Goal: Information Seeking & Learning: Learn about a topic

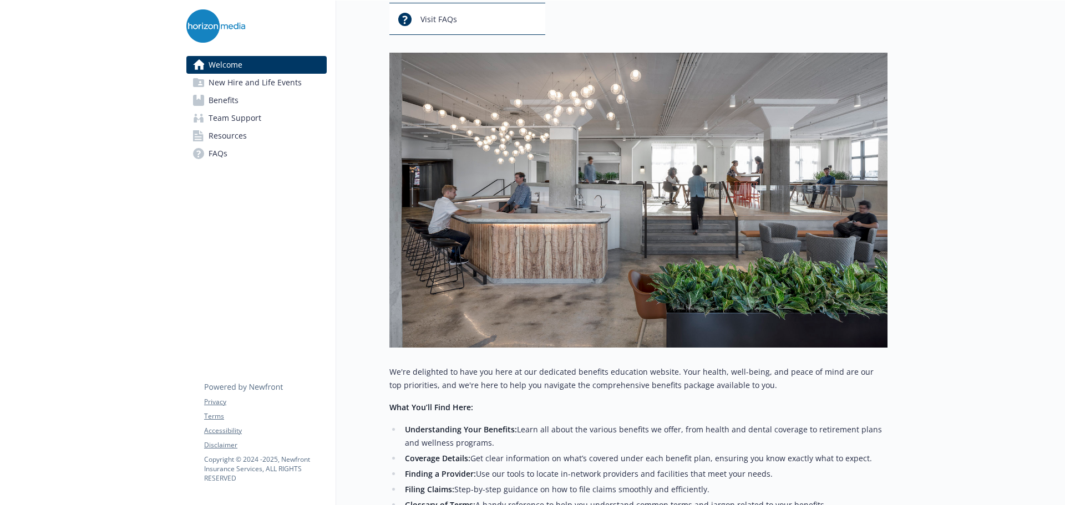
scroll to position [111, 0]
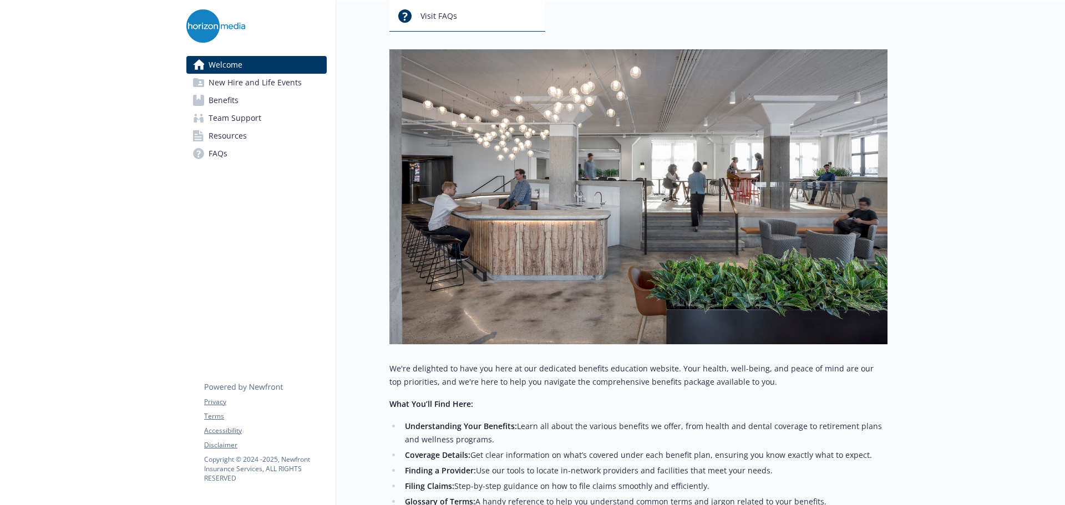
click at [231, 95] on span "Benefits" at bounding box center [224, 101] width 30 height 18
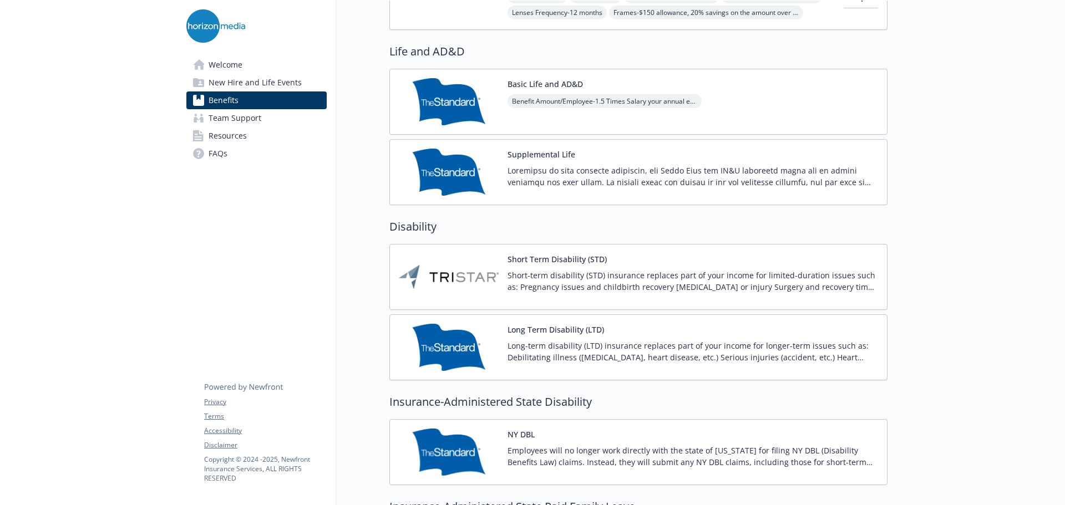
scroll to position [666, 0]
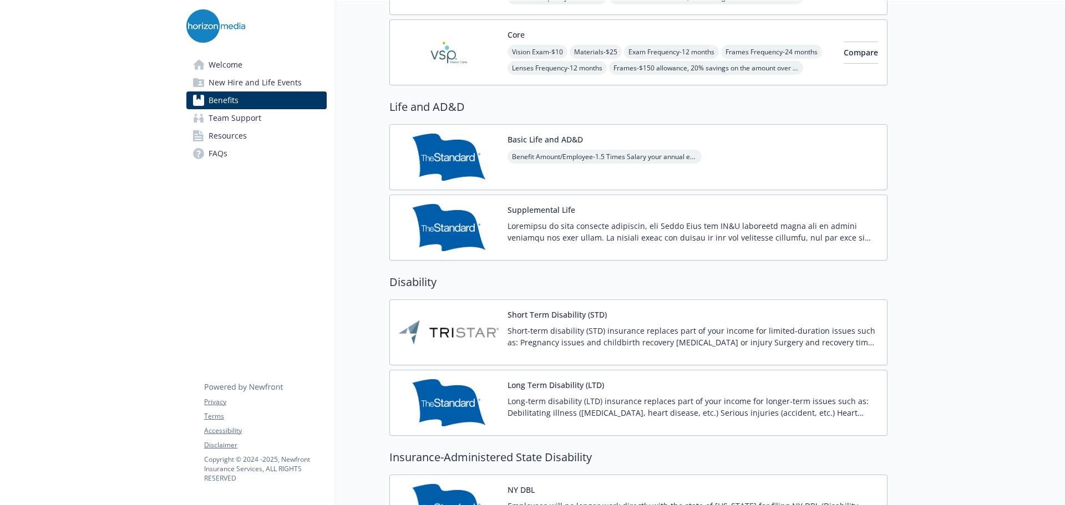
click at [575, 133] on div "Basic Life and AD&D Benefit Amount/Employee - 1.5 Times Salary your annual earn…" at bounding box center [638, 157] width 498 height 66
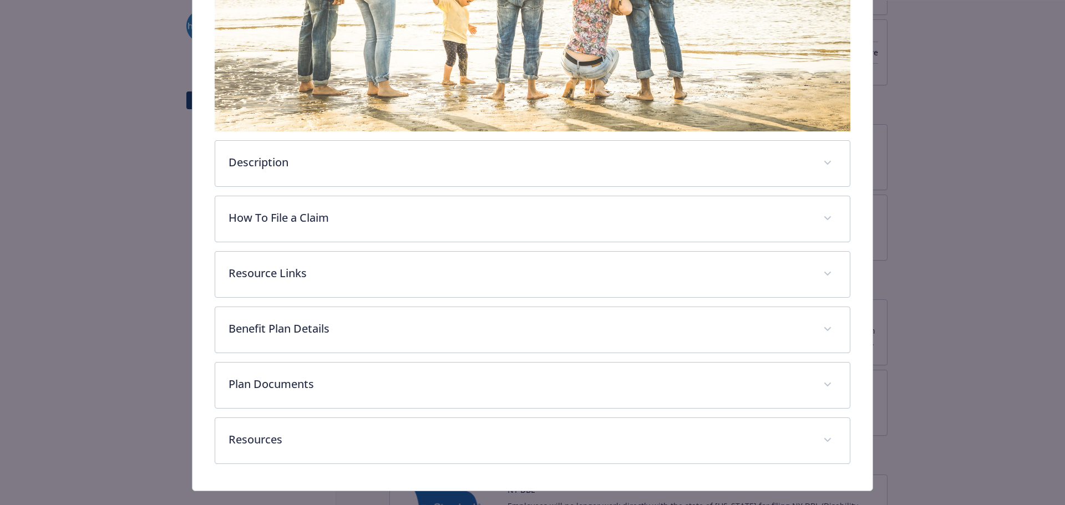
scroll to position [255, 0]
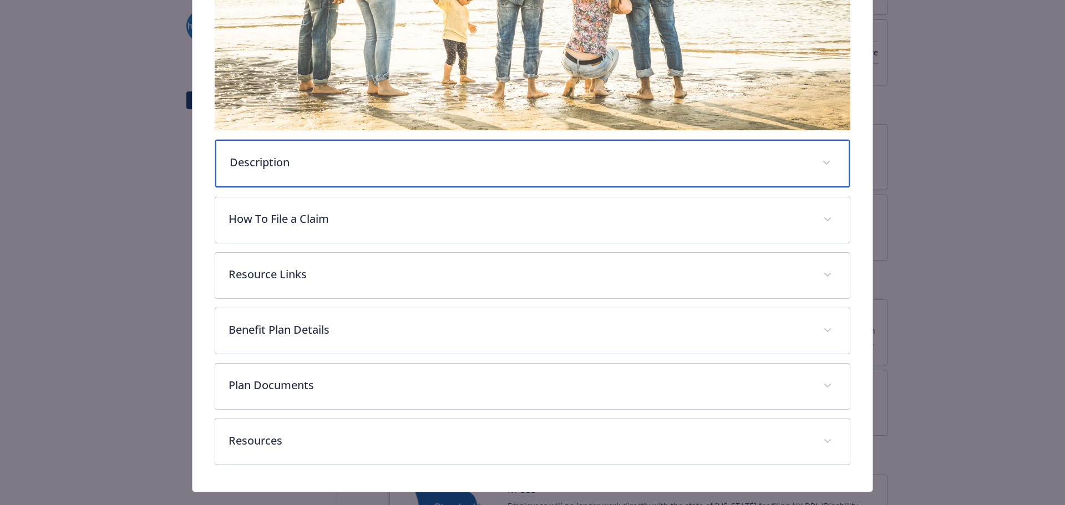
click at [468, 159] on p "Description" at bounding box center [520, 162] width 580 height 17
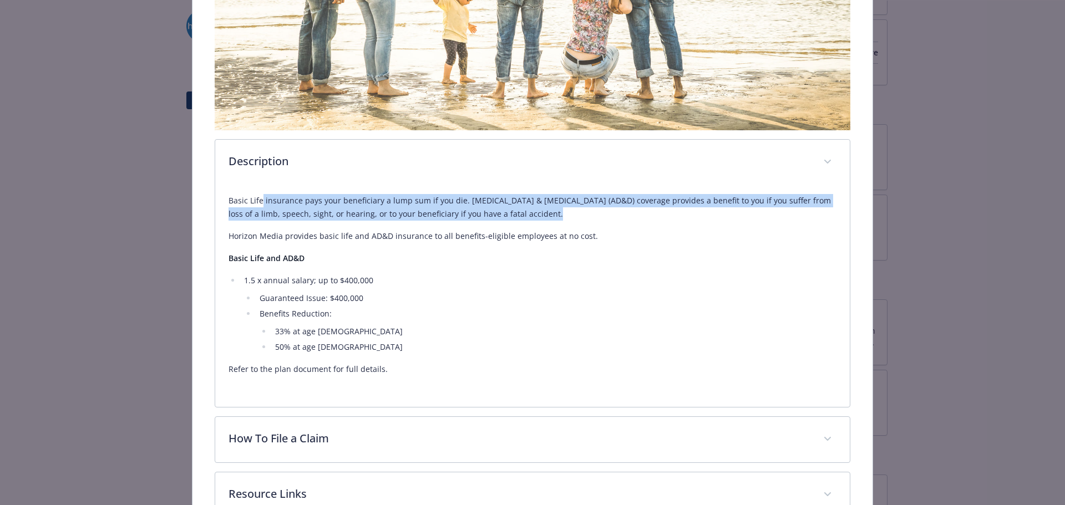
drag, startPoint x: 259, startPoint y: 200, endPoint x: 531, endPoint y: 207, distance: 273.0
click at [531, 207] on p "Basic Life insurance pays your beneficiary a lump sum if you die. [MEDICAL_DATA…" at bounding box center [533, 207] width 609 height 27
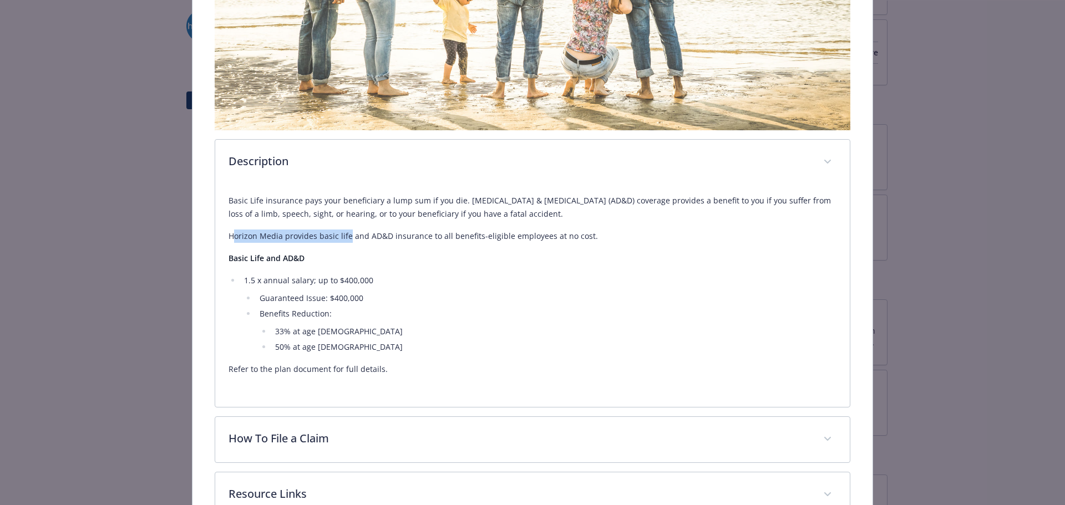
drag, startPoint x: 230, startPoint y: 235, endPoint x: 345, endPoint y: 236, distance: 114.3
click at [345, 236] on p "Horizon Media provides basic life and AD&D insurance to all benefits-eligible e…" at bounding box center [533, 236] width 609 height 13
drag, startPoint x: 331, startPoint y: 236, endPoint x: 588, endPoint y: 236, distance: 256.9
click at [588, 236] on p "Horizon Media provides basic life and AD&D insurance to all benefits-eligible e…" at bounding box center [533, 236] width 609 height 13
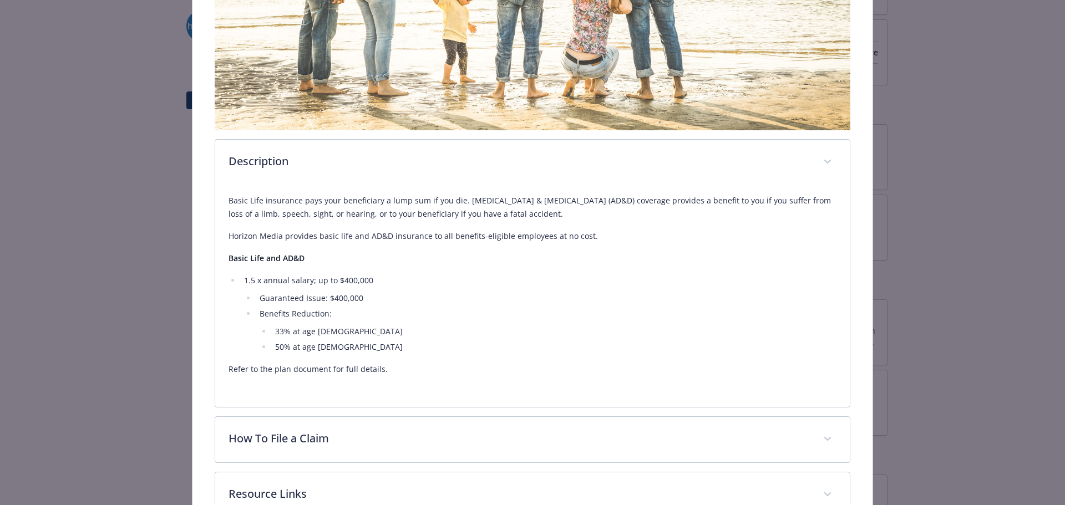
click at [588, 236] on p "Horizon Media provides basic life and AD&D insurance to all benefits-eligible e…" at bounding box center [533, 236] width 609 height 13
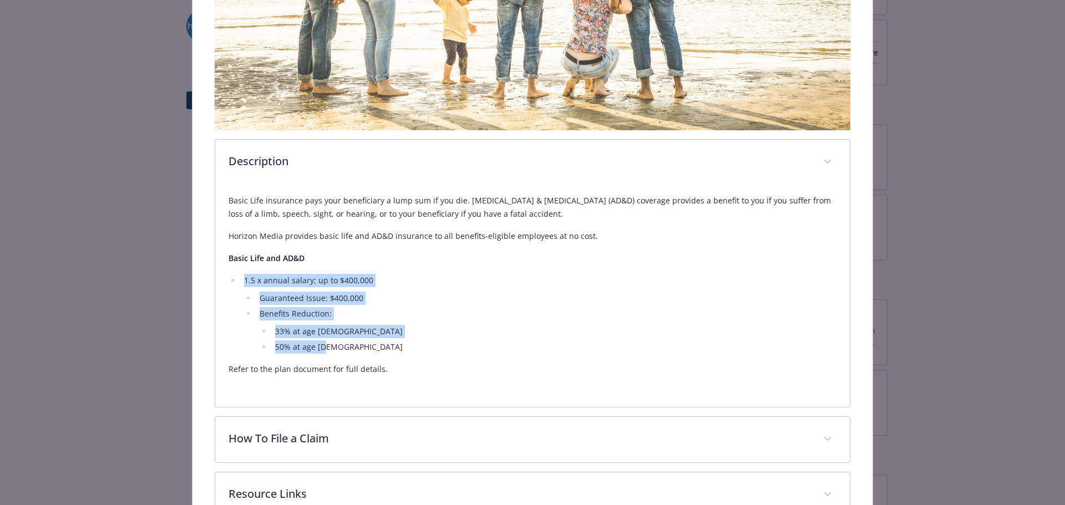
drag, startPoint x: 248, startPoint y: 279, endPoint x: 340, endPoint y: 346, distance: 113.5
click at [340, 346] on li "1.5 x annual salary; up to $400,000 Guaranteed Issue: $400,000 Benefits Reducti…" at bounding box center [539, 314] width 596 height 80
click at [340, 346] on li "50% at age [DEMOGRAPHIC_DATA]" at bounding box center [554, 347] width 565 height 13
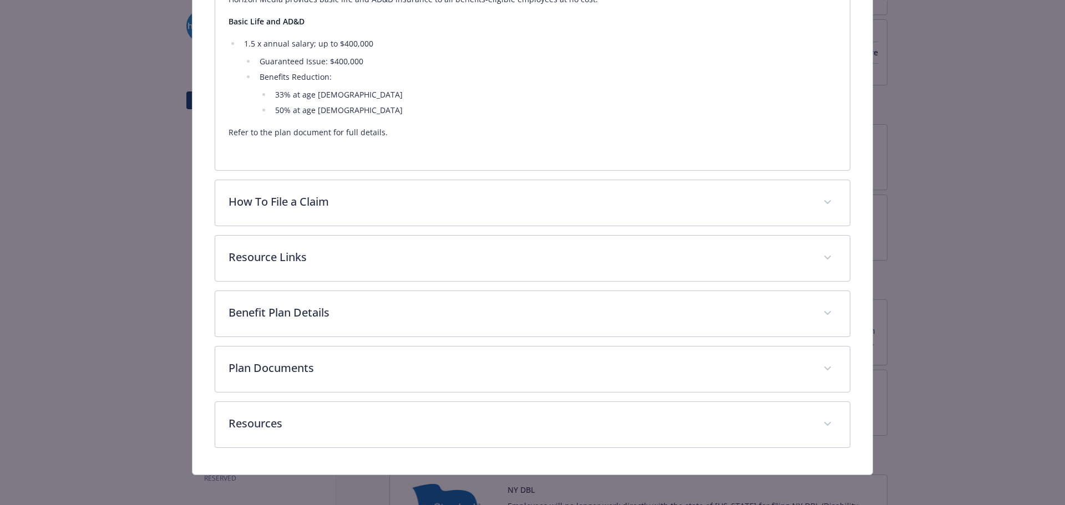
scroll to position [496, 0]
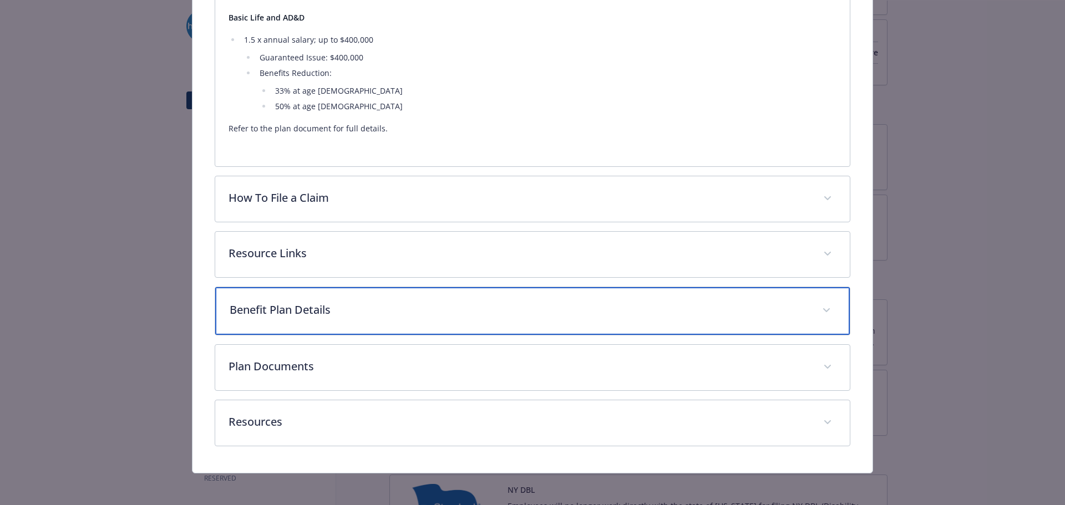
click at [362, 309] on p "Benefit Plan Details" at bounding box center [520, 310] width 580 height 17
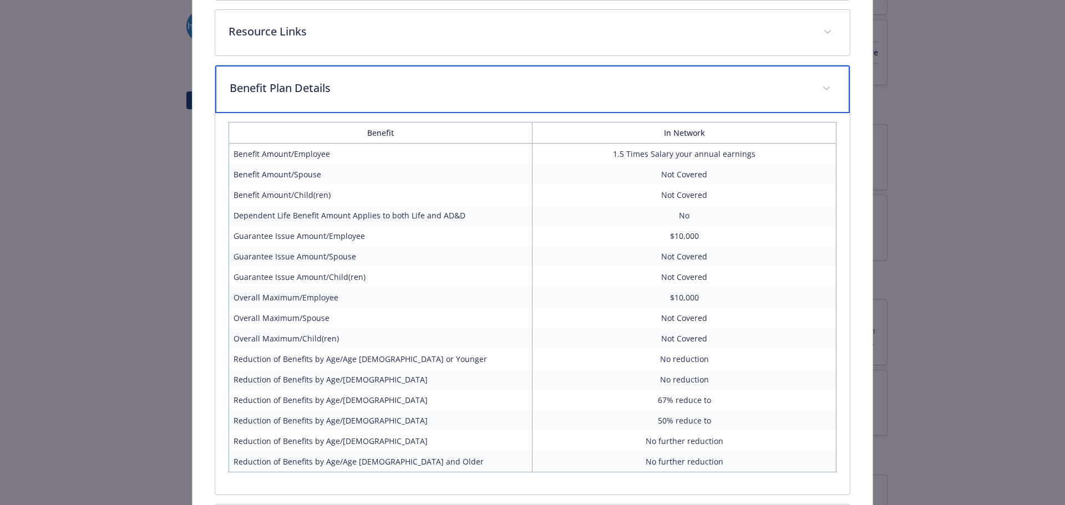
scroll to position [773, 0]
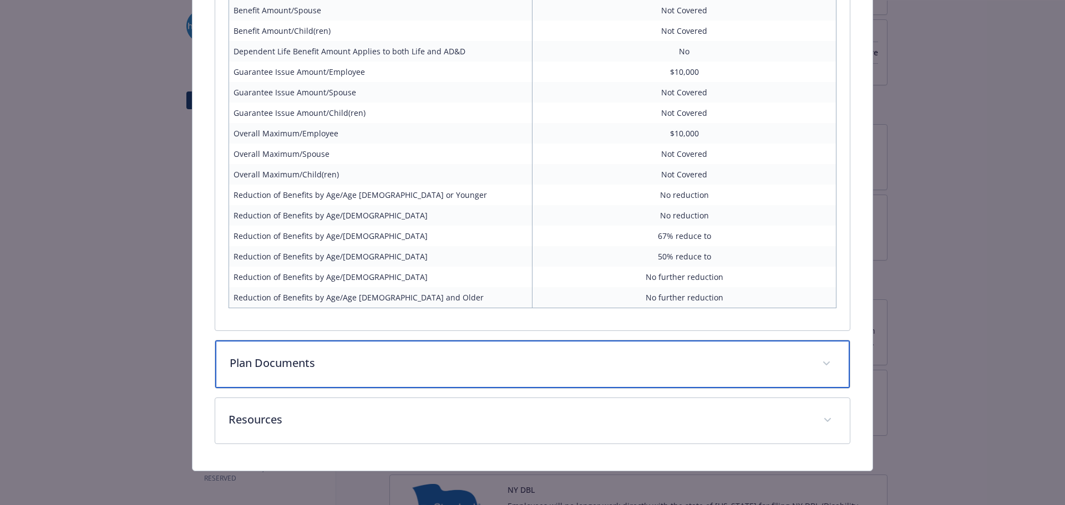
click at [353, 356] on p "Plan Documents" at bounding box center [520, 363] width 580 height 17
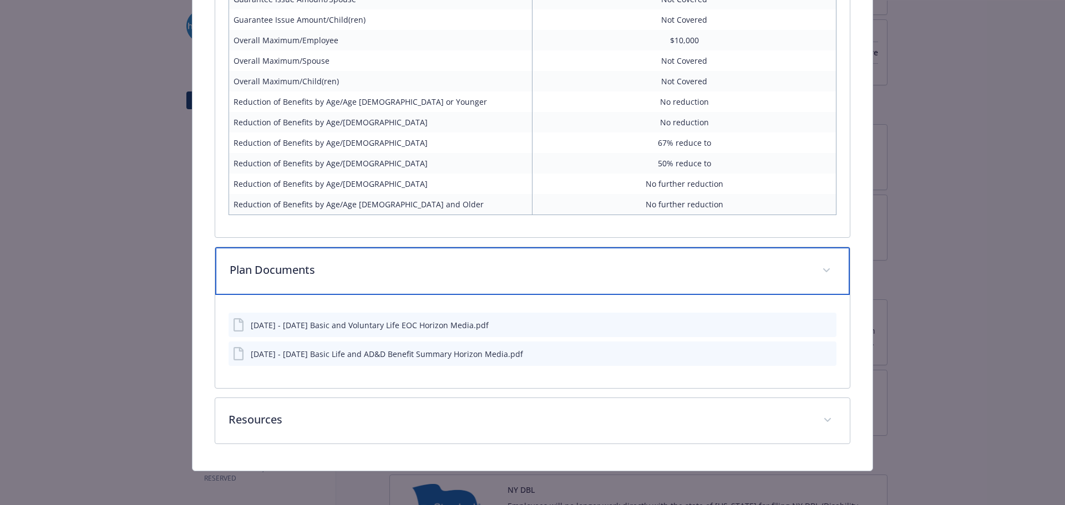
scroll to position [531, 0]
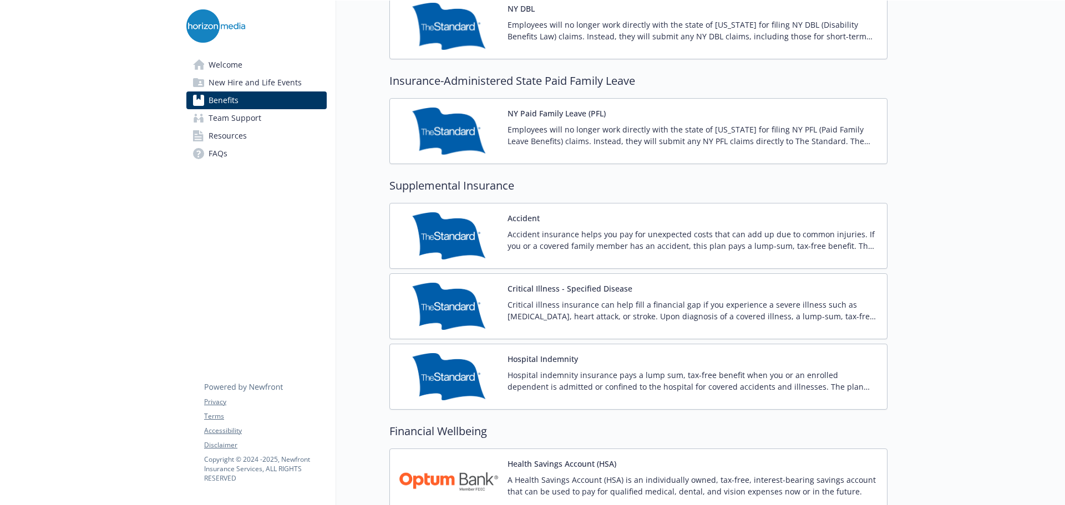
scroll to position [1165, 0]
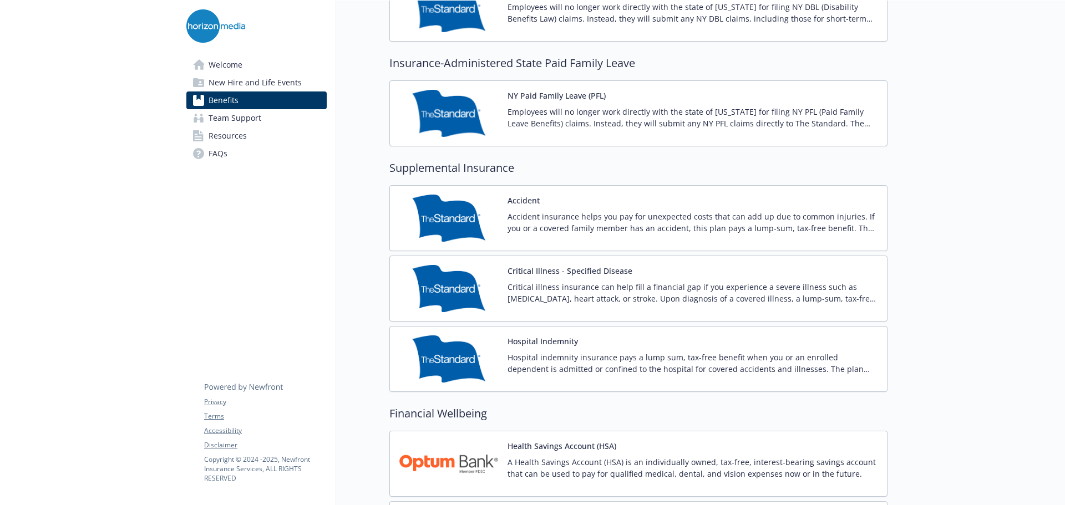
click at [921, 246] on div at bounding box center [977, 479] width 178 height 3288
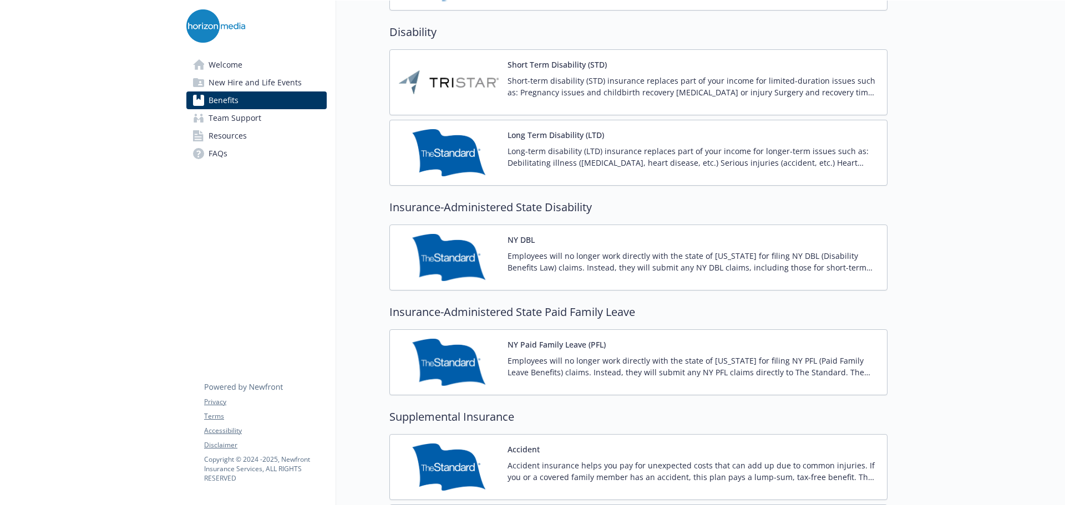
scroll to position [888, 0]
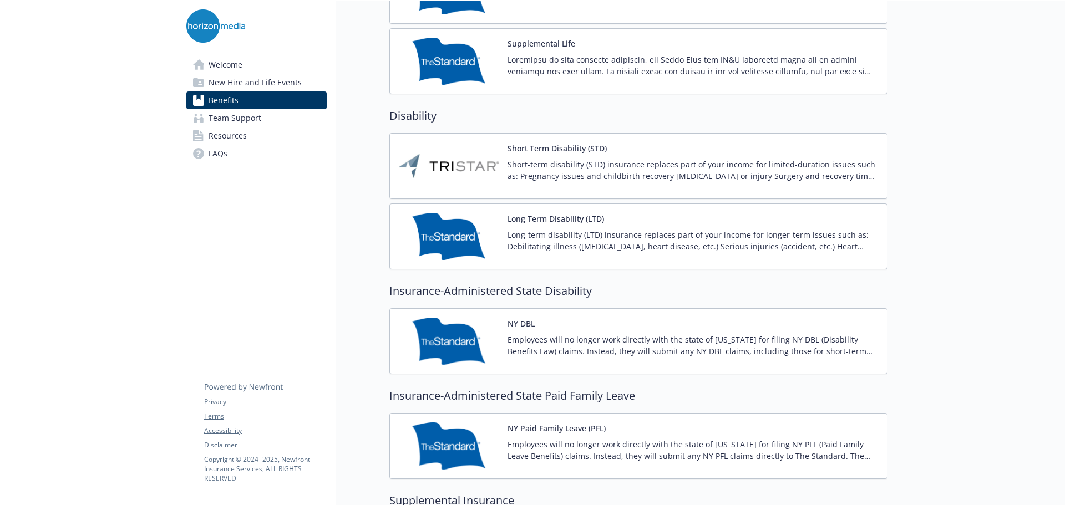
click at [696, 125] on div "Disability Short Term Disability (STD) Short-term disability (STD) insurance re…" at bounding box center [638, 189] width 498 height 162
click at [687, 162] on p "Short-term disability (STD) insurance replaces part of your income for limited-…" at bounding box center [693, 170] width 371 height 23
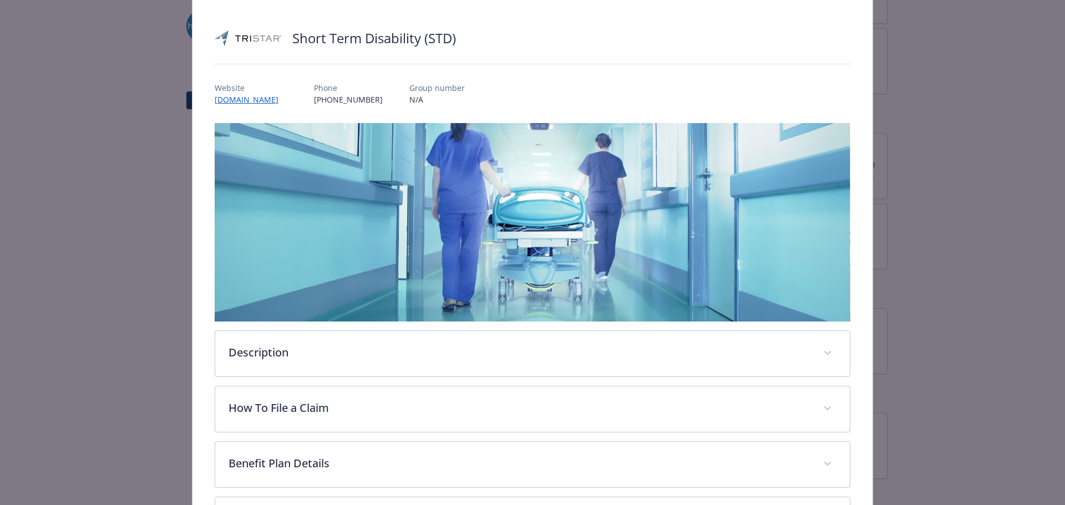
scroll to position [163, 0]
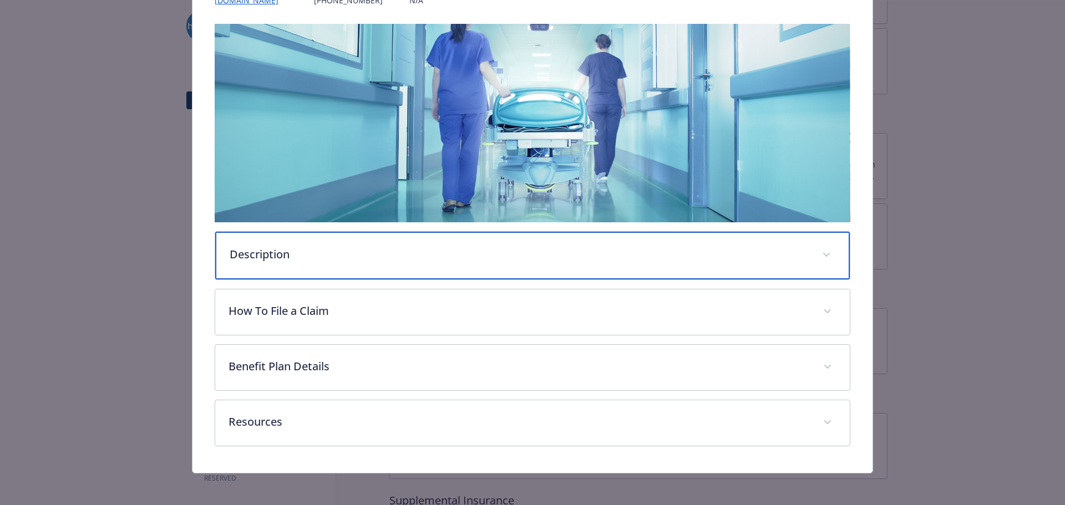
click at [554, 251] on p "Description" at bounding box center [520, 254] width 580 height 17
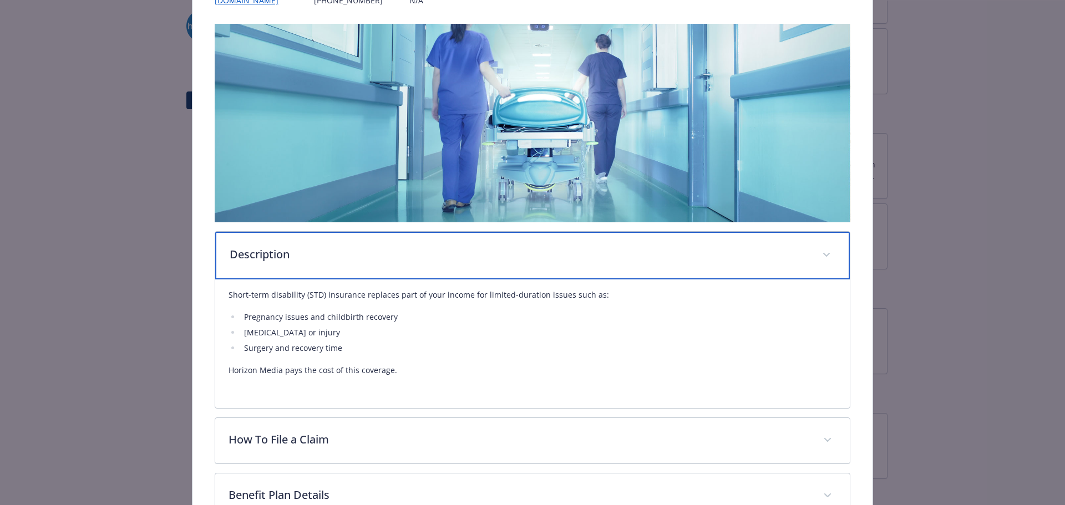
click at [843, 250] on div "Description" at bounding box center [532, 256] width 635 height 48
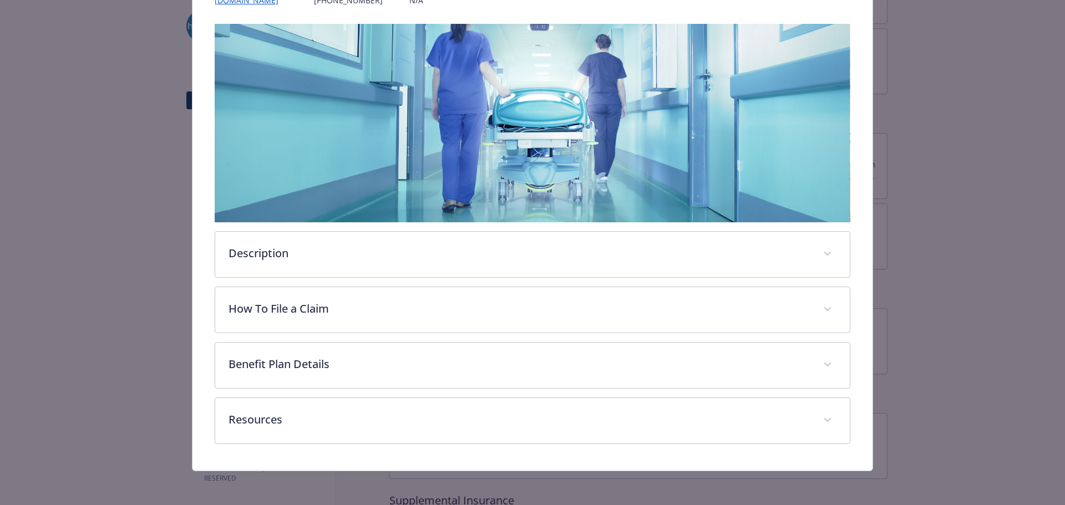
click at [874, 250] on div "Disability - Short Term Disability (STD) - Short Term Disability (STD) Short Te…" at bounding box center [533, 171] width 852 height 599
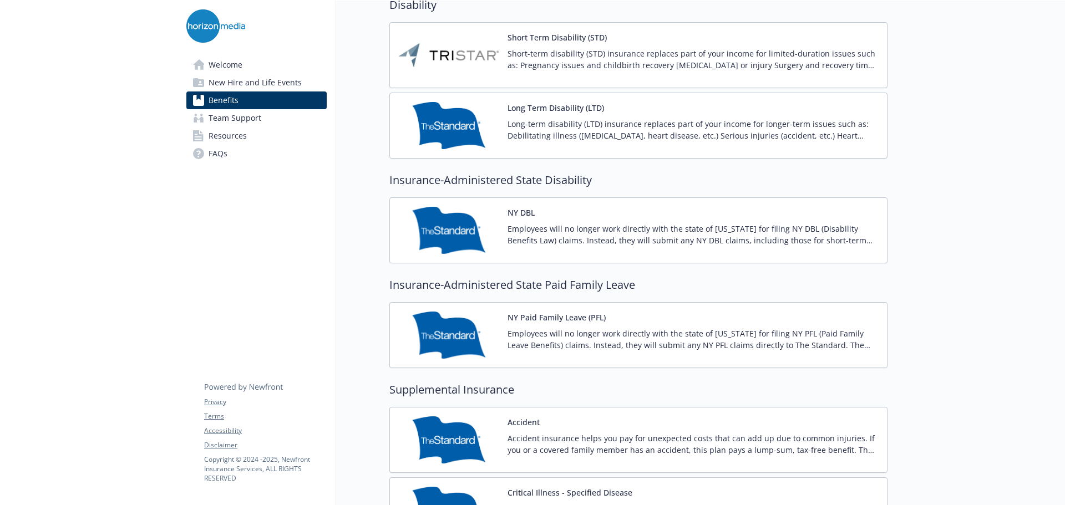
scroll to position [1276, 0]
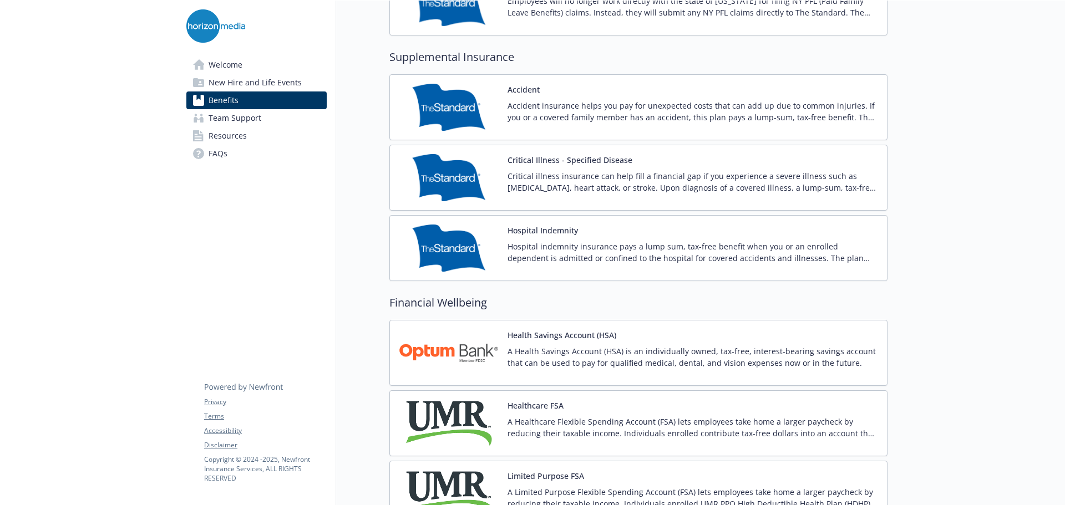
click at [895, 189] on div at bounding box center [977, 369] width 178 height 3288
click at [869, 188] on p "Critical illness insurance can help fill a financial gap if you experience a se…" at bounding box center [693, 181] width 371 height 23
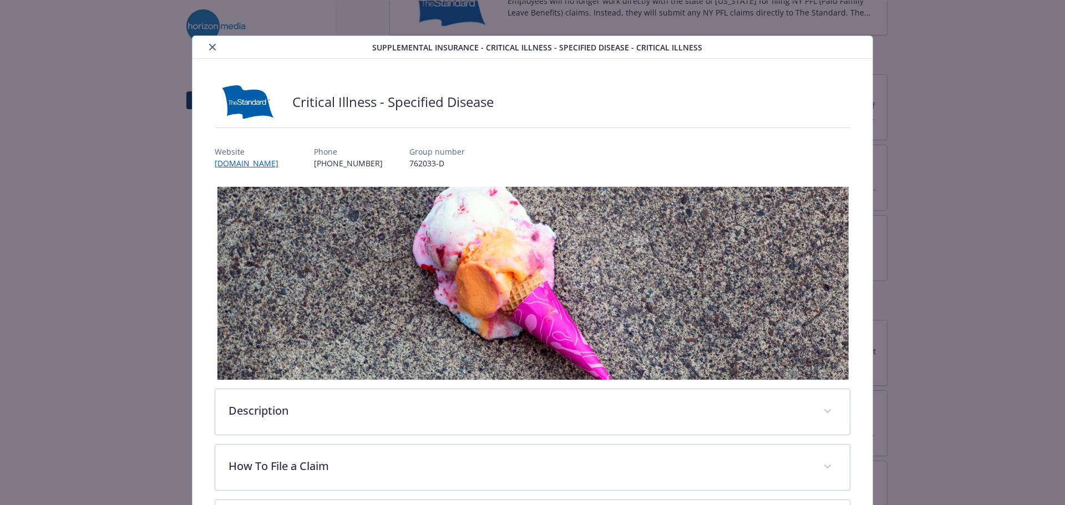
scroll to position [33, 0]
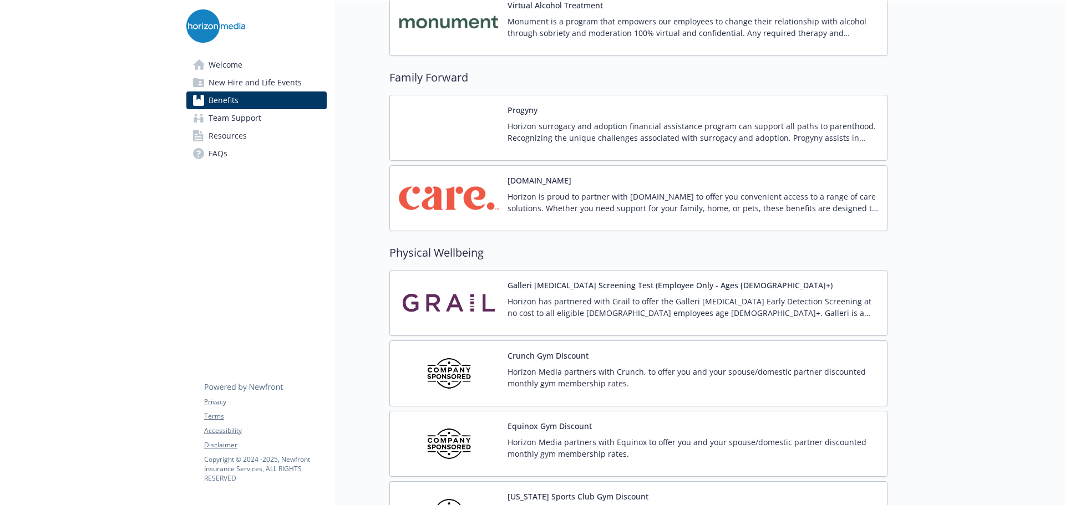
scroll to position [2497, 0]
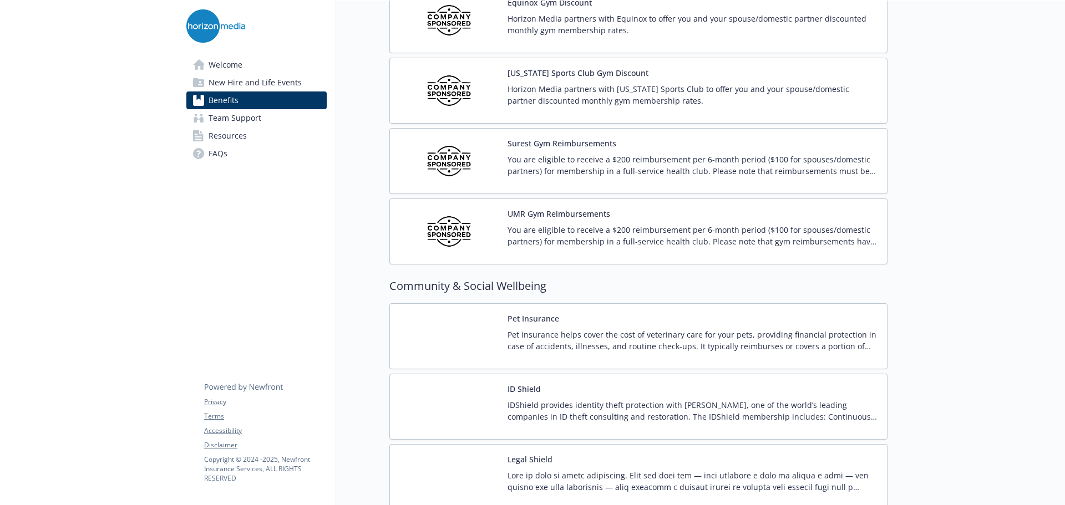
scroll to position [2681, 0]
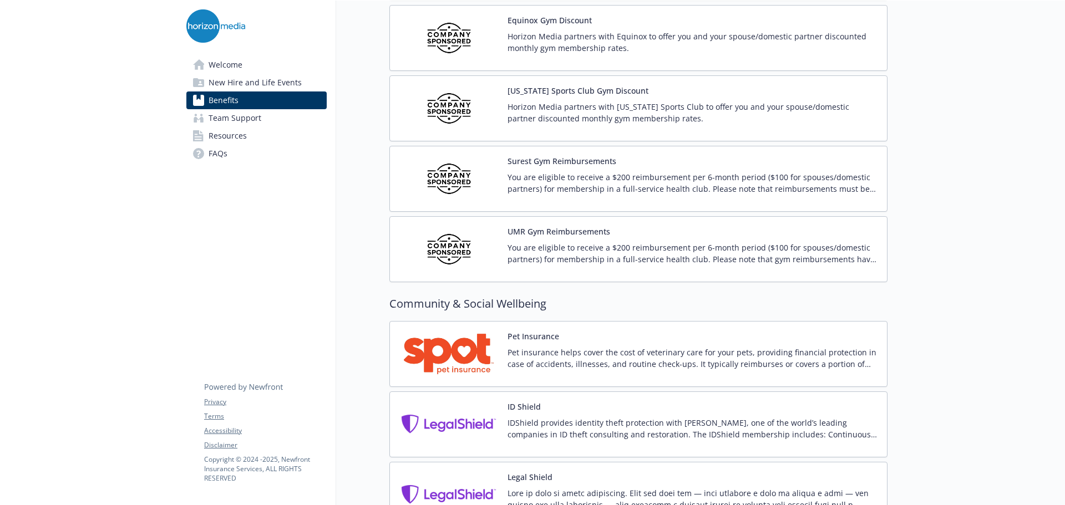
click at [846, 273] on div "UMR Gym Reimbursements You are eligible to receive a $200 reimbursement per 6-m…" at bounding box center [638, 249] width 498 height 66
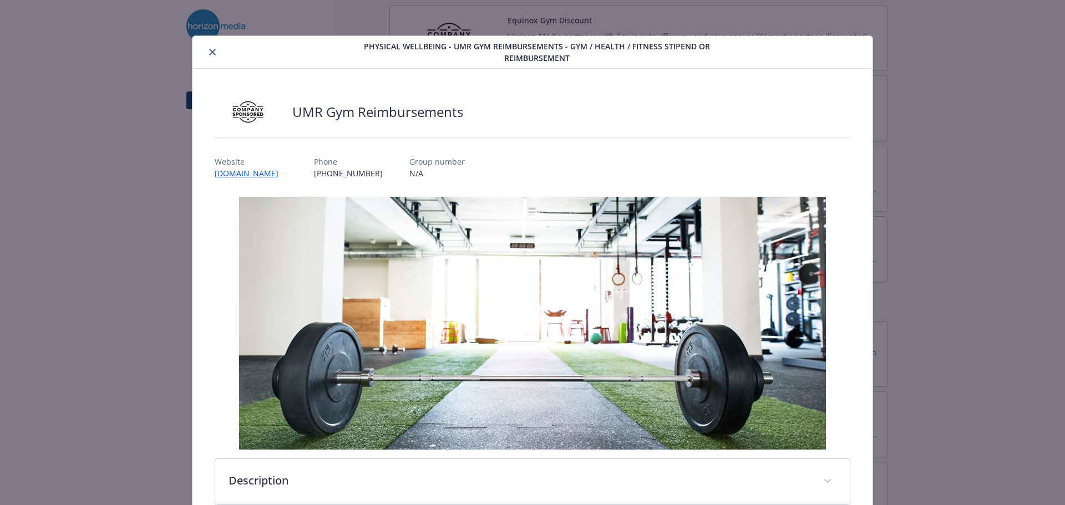
scroll to position [174, 0]
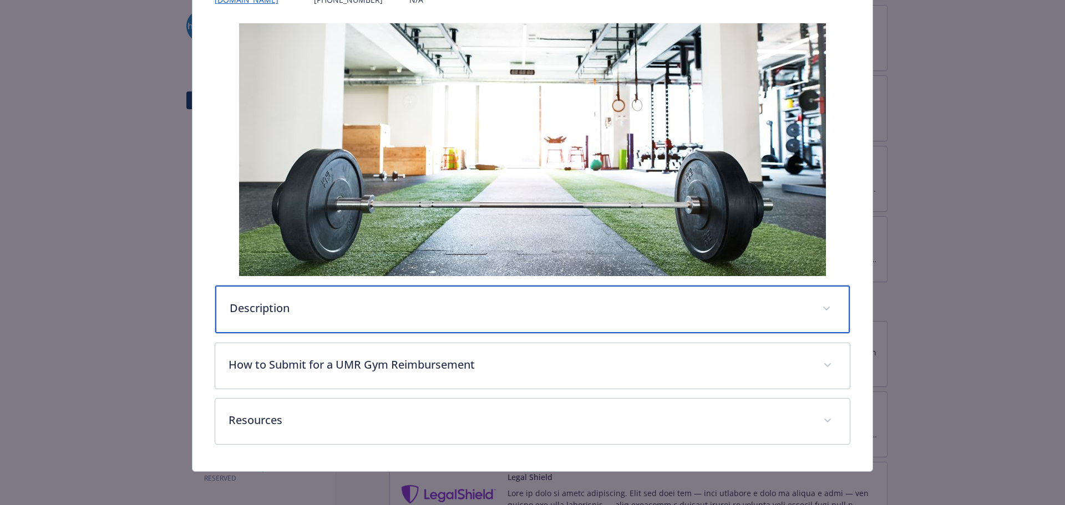
click at [393, 323] on div "Description" at bounding box center [532, 310] width 635 height 48
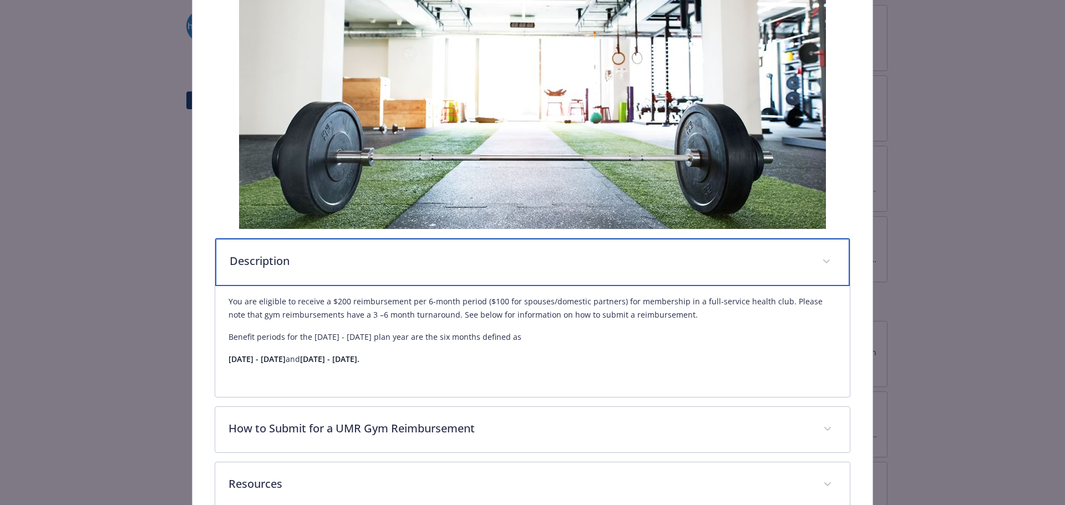
scroll to position [285, 0]
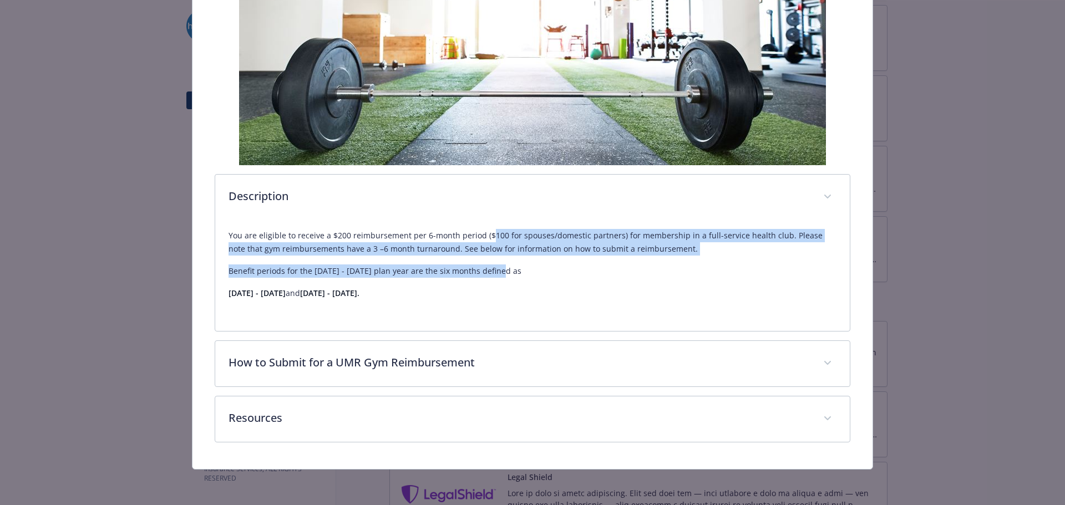
drag, startPoint x: 487, startPoint y: 241, endPoint x: 593, endPoint y: 262, distance: 107.9
click at [593, 262] on div "You are eligible to receive a $200 reimbursement per 6-month period ($100 for s…" at bounding box center [533, 264] width 609 height 71
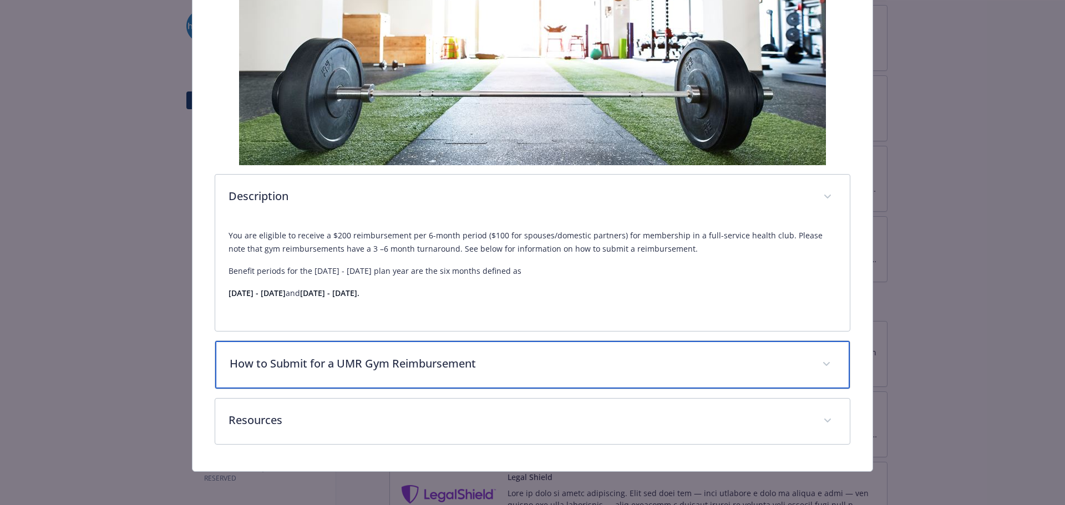
click at [530, 356] on p "How to Submit for a UMR Gym Reimbursement" at bounding box center [520, 364] width 580 height 17
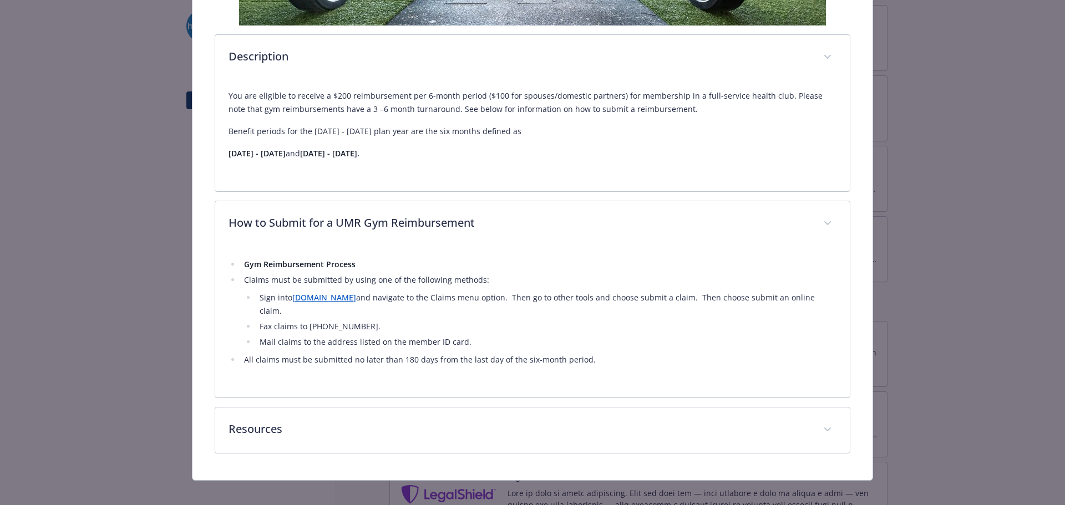
scroll to position [422, 0]
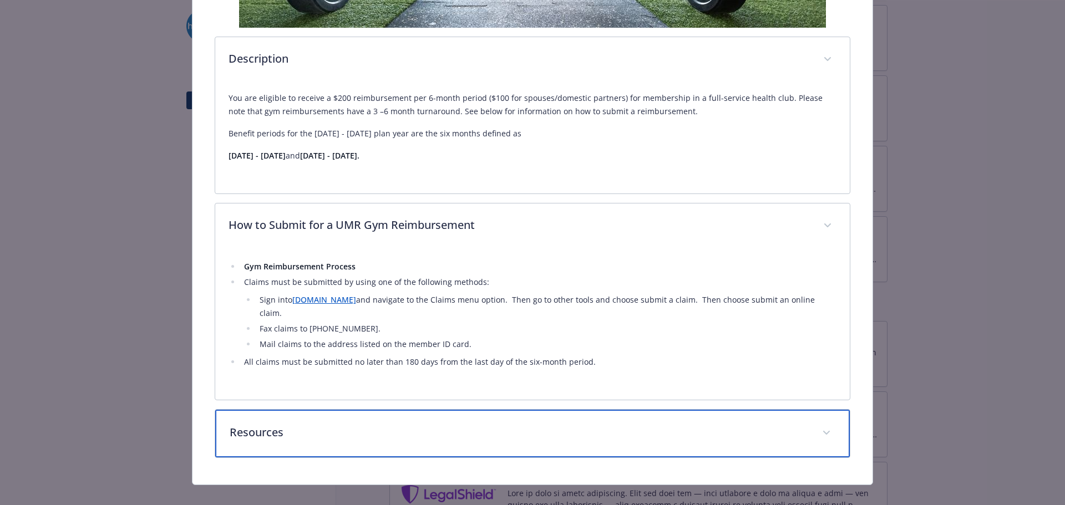
click at [594, 424] on p "Resources" at bounding box center [520, 432] width 580 height 17
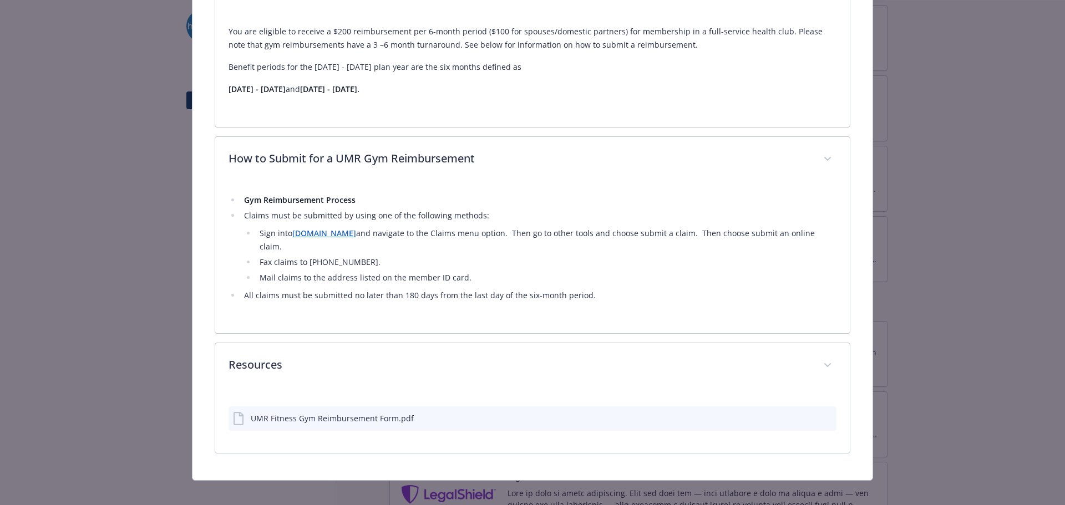
click at [350, 413] on div "UMR Fitness Gym Reimbursement Form.pdf" at bounding box center [332, 419] width 163 height 12
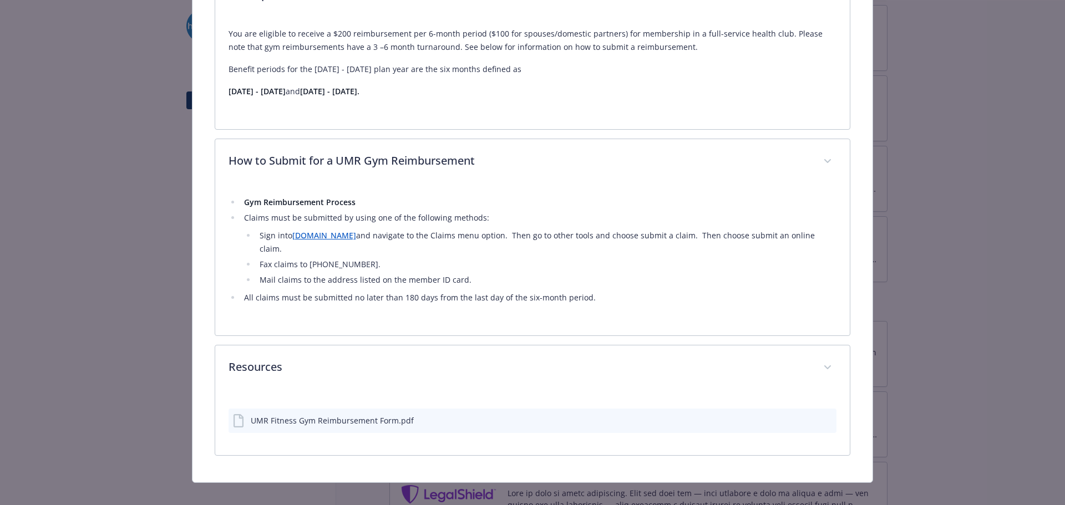
click at [824, 416] on icon "preview file" at bounding box center [826, 420] width 10 height 8
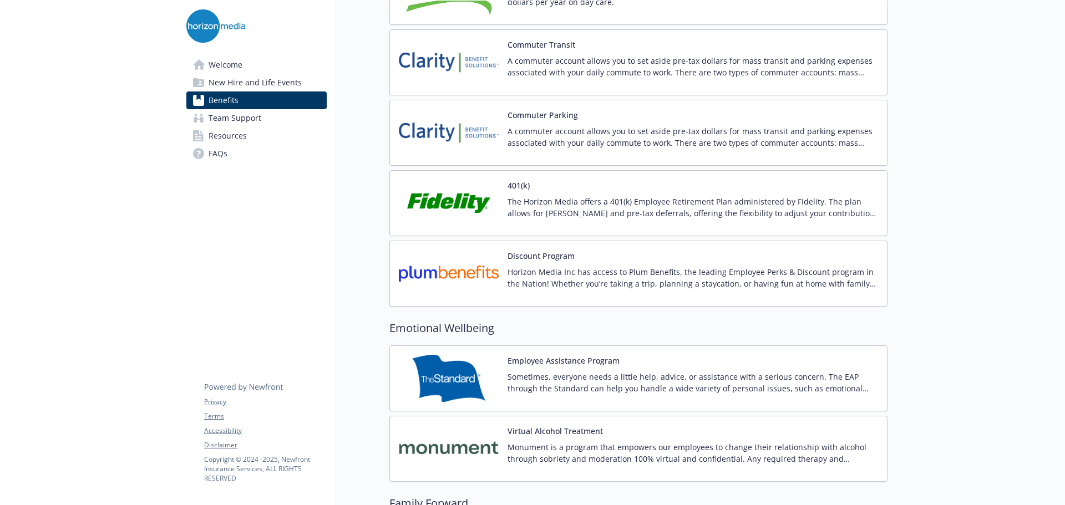
scroll to position [1405, 0]
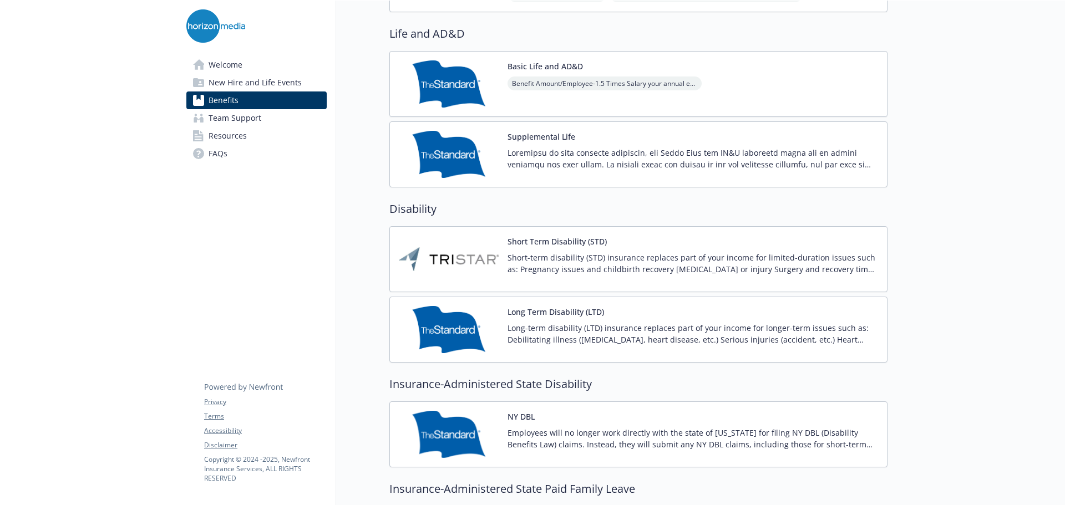
click at [545, 242] on button "Short Term Disability (STD)" at bounding box center [557, 242] width 99 height 12
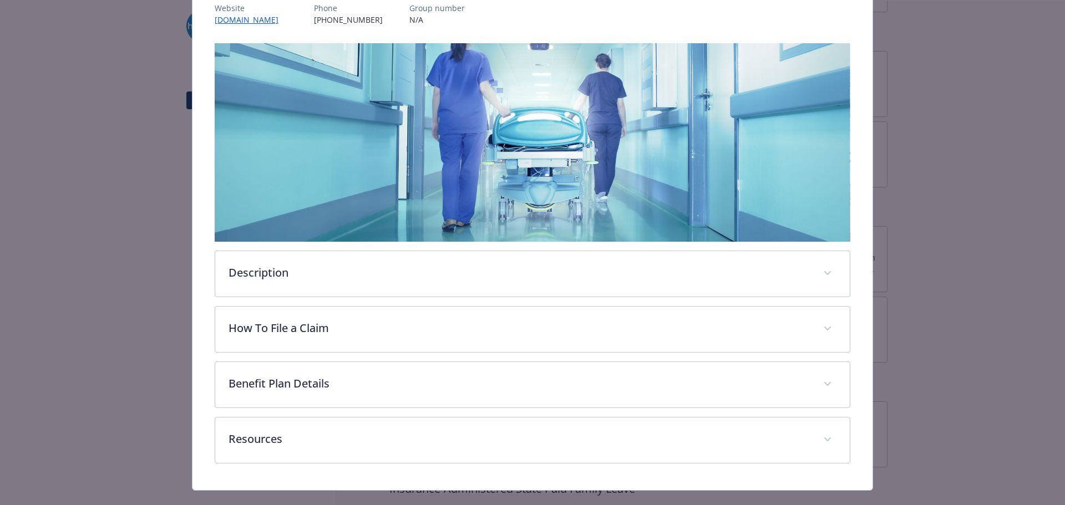
scroll to position [144, 0]
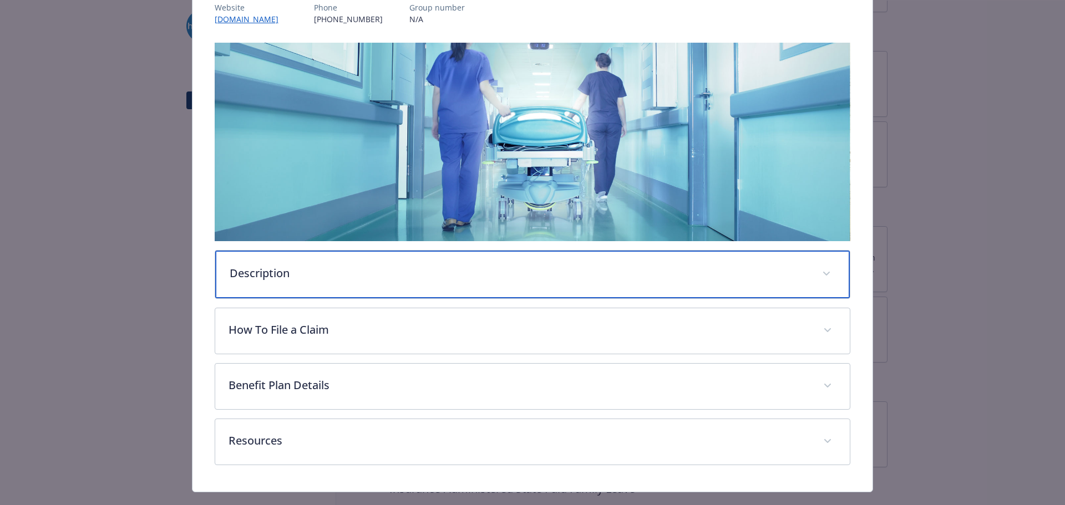
click at [485, 290] on div "Description" at bounding box center [532, 275] width 635 height 48
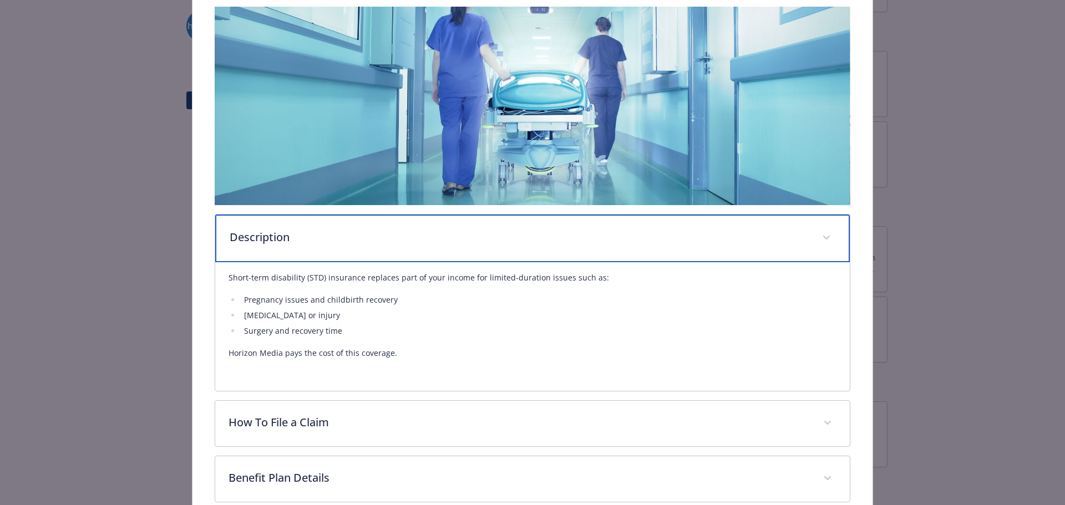
scroll to position [200, 0]
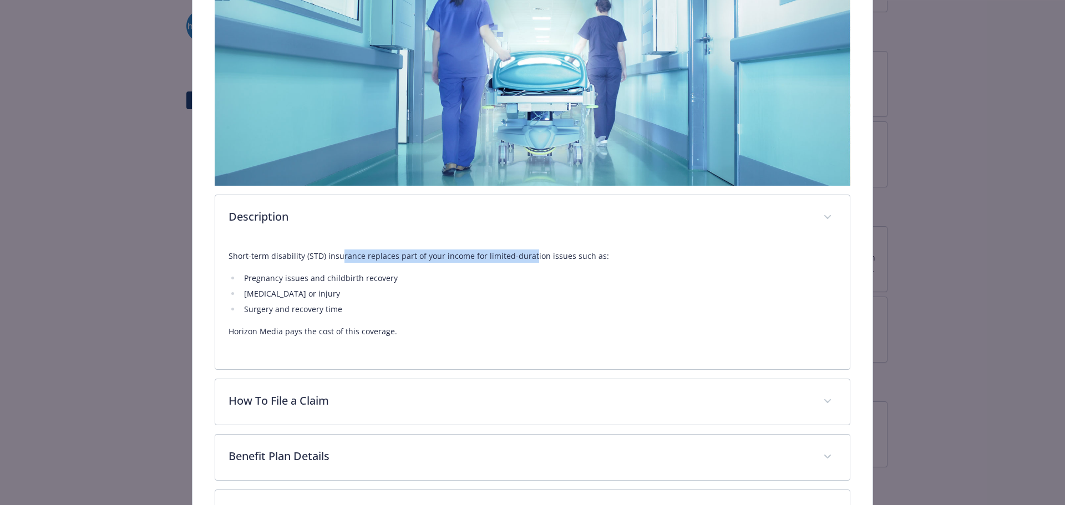
drag, startPoint x: 340, startPoint y: 256, endPoint x: 527, endPoint y: 260, distance: 186.5
click at [527, 260] on p "Short-term disability (STD) insurance replaces part of your income for limited-…" at bounding box center [533, 256] width 609 height 13
drag, startPoint x: 249, startPoint y: 277, endPoint x: 343, endPoint y: 281, distance: 94.4
click at [343, 281] on li "Pregnancy issues and childbirth recovery" at bounding box center [539, 278] width 596 height 13
drag, startPoint x: 246, startPoint y: 291, endPoint x: 339, endPoint y: 293, distance: 93.2
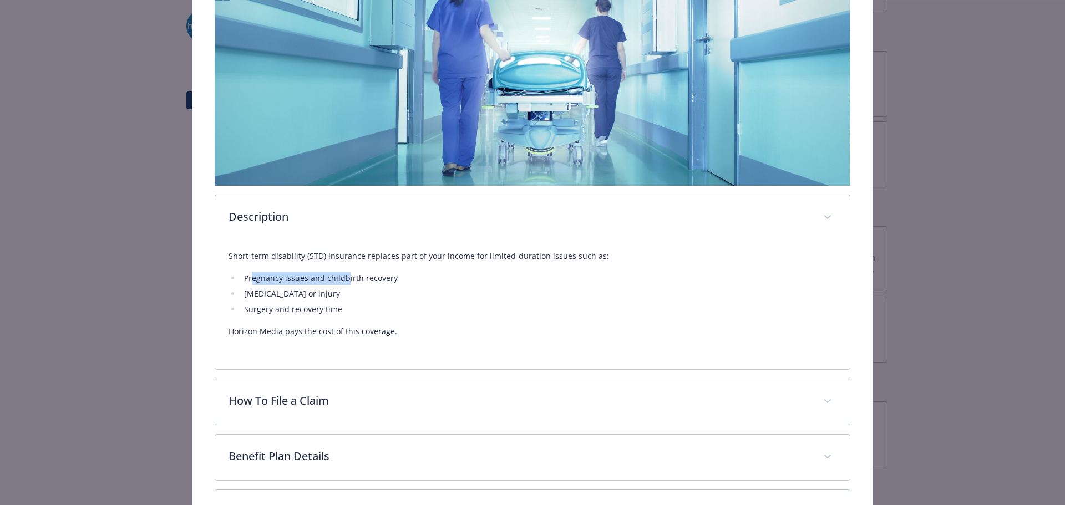
click at [339, 293] on li "[MEDICAL_DATA] or injury" at bounding box center [539, 293] width 596 height 13
click at [436, 325] on p "Horizon Media pays the cost of this coverage." at bounding box center [533, 331] width 609 height 13
drag, startPoint x: 259, startPoint y: 304, endPoint x: 377, endPoint y: 304, distance: 117.6
click at [377, 304] on li "Surgery and recovery time" at bounding box center [539, 309] width 596 height 13
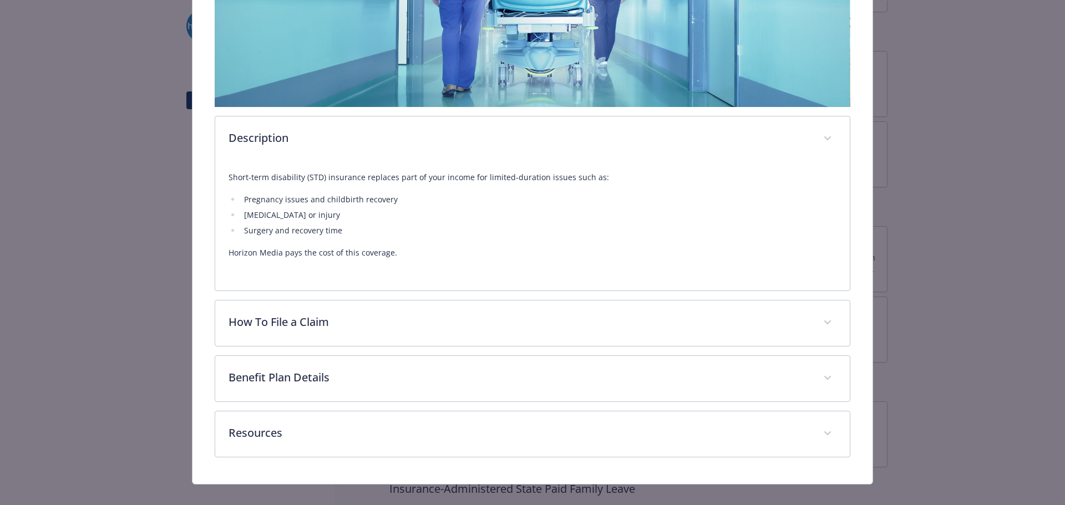
scroll to position [292, 0]
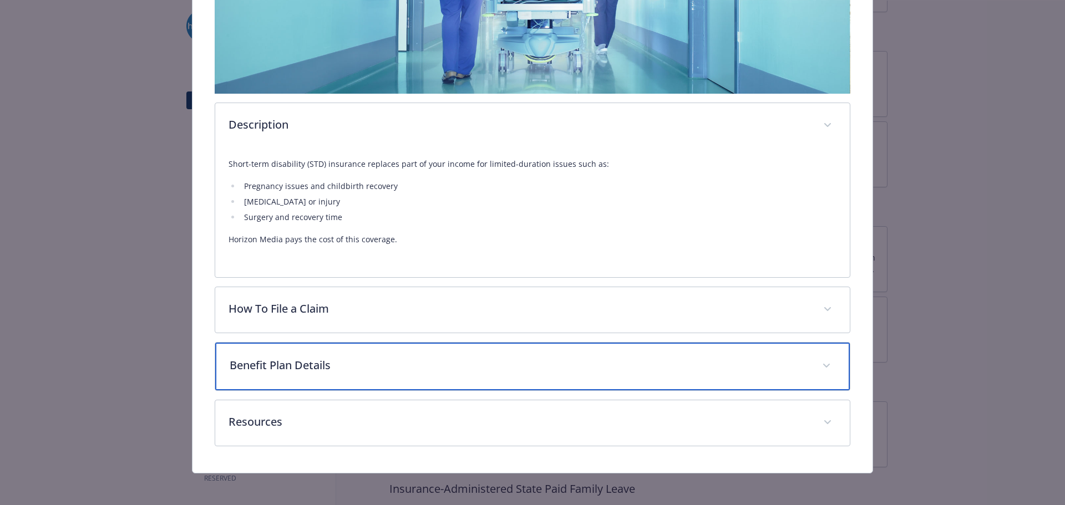
click at [366, 353] on div "Benefit Plan Details" at bounding box center [532, 367] width 635 height 48
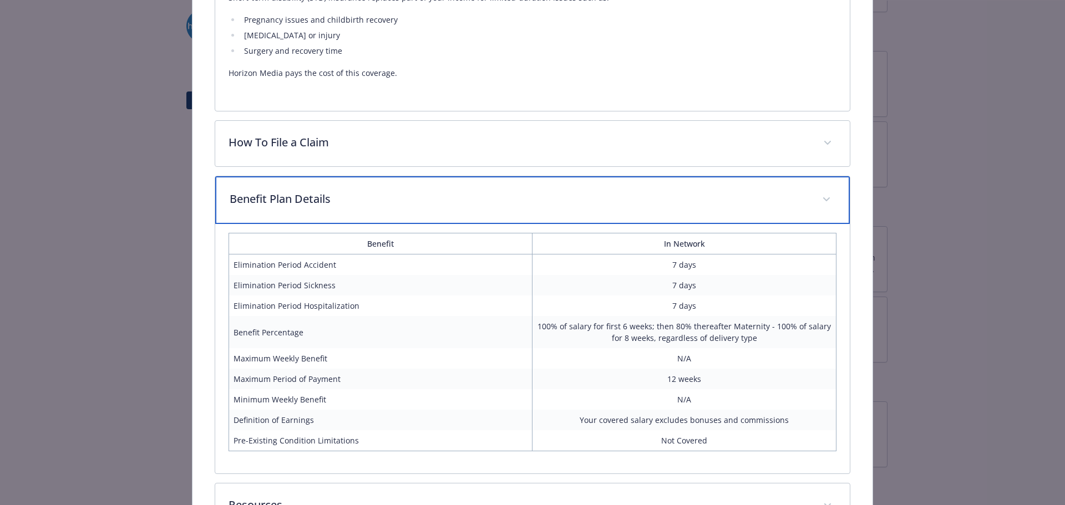
scroll to position [514, 0]
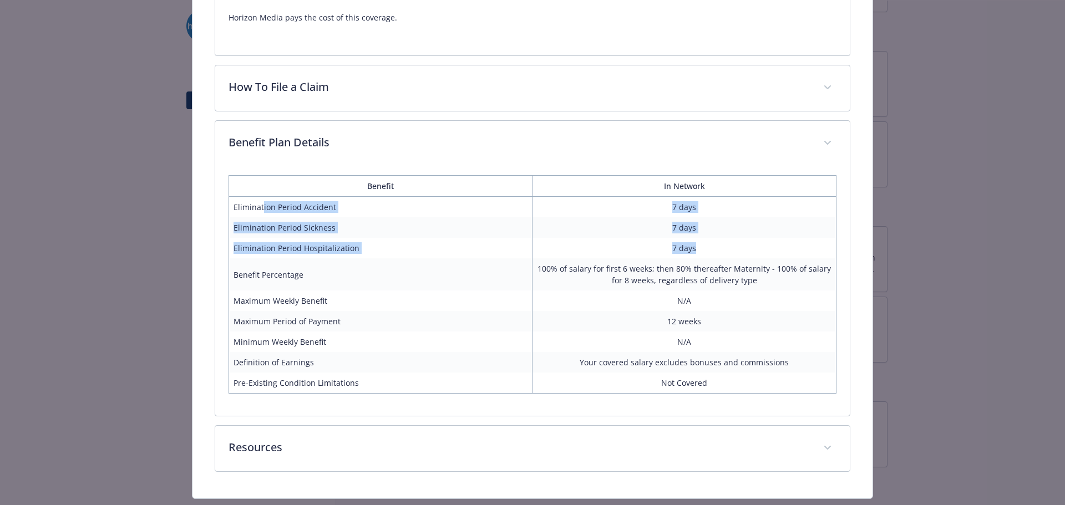
drag, startPoint x: 261, startPoint y: 209, endPoint x: 794, endPoint y: 243, distance: 534.3
click at [794, 243] on tbody "Elimination Period Accident 7 days Elimination Period Sickness 7 days Eliminati…" at bounding box center [533, 295] width 608 height 197
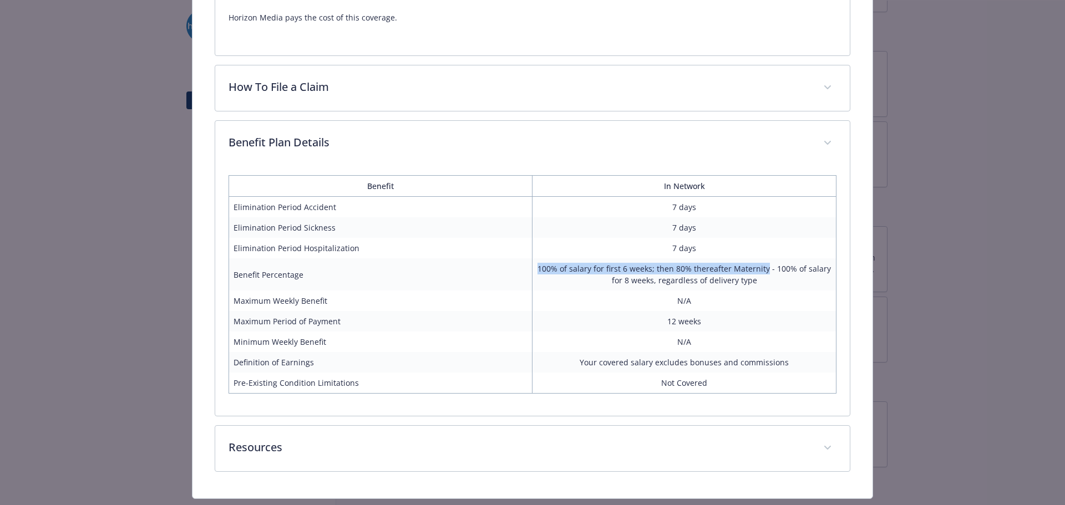
drag, startPoint x: 460, startPoint y: 269, endPoint x: 761, endPoint y: 267, distance: 301.3
click at [761, 267] on tr "Benefit Percentage 100% of salary for first 6 weeks; then 80% thereafter Matern…" at bounding box center [533, 275] width 608 height 32
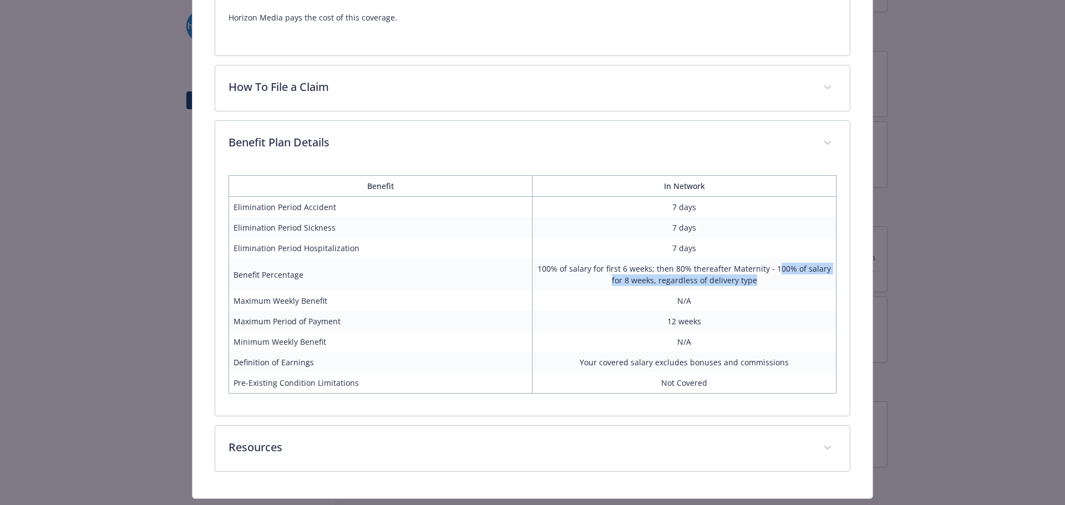
drag, startPoint x: 776, startPoint y: 267, endPoint x: 780, endPoint y: 277, distance: 11.4
click at [780, 277] on td "100% of salary for first 6 weeks; then 80% thereafter Maternity - 100% of salar…" at bounding box center [685, 275] width 304 height 32
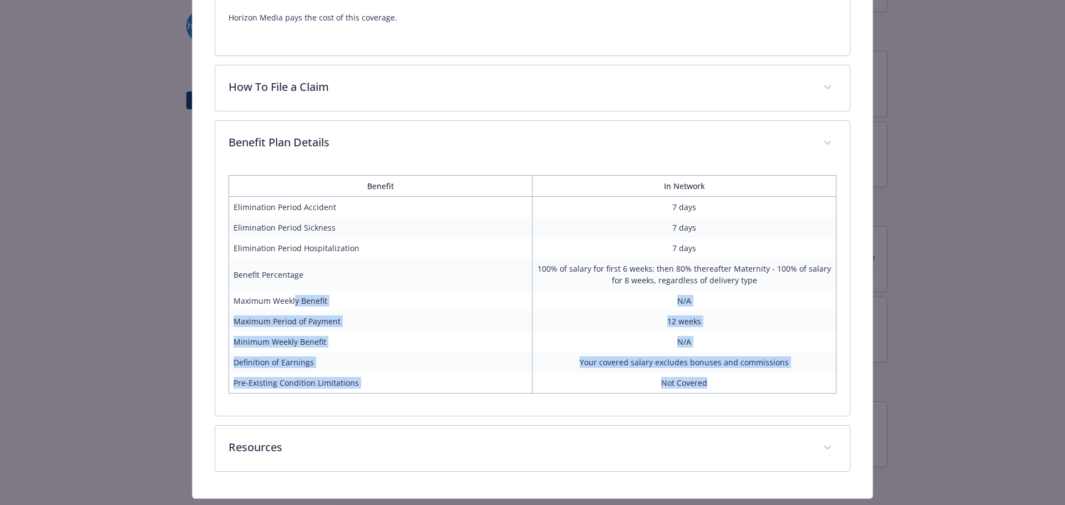
drag, startPoint x: 293, startPoint y: 299, endPoint x: 771, endPoint y: 380, distance: 484.5
click at [771, 380] on tbody "Elimination Period Accident 7 days Elimination Period Sickness 7 days Eliminati…" at bounding box center [533, 295] width 608 height 197
click at [771, 380] on td "Not Covered" at bounding box center [685, 383] width 304 height 21
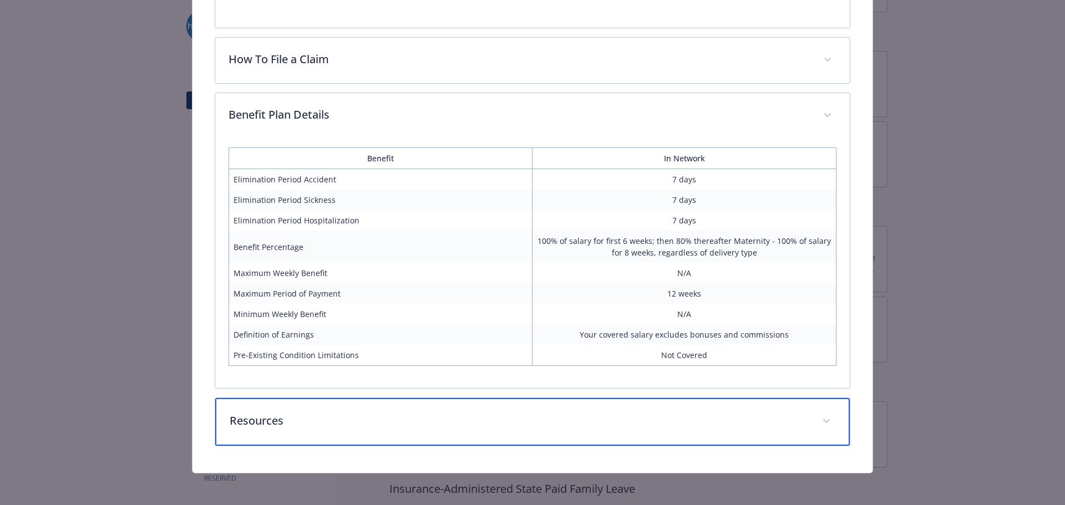
click at [779, 417] on p "Resources" at bounding box center [520, 421] width 580 height 17
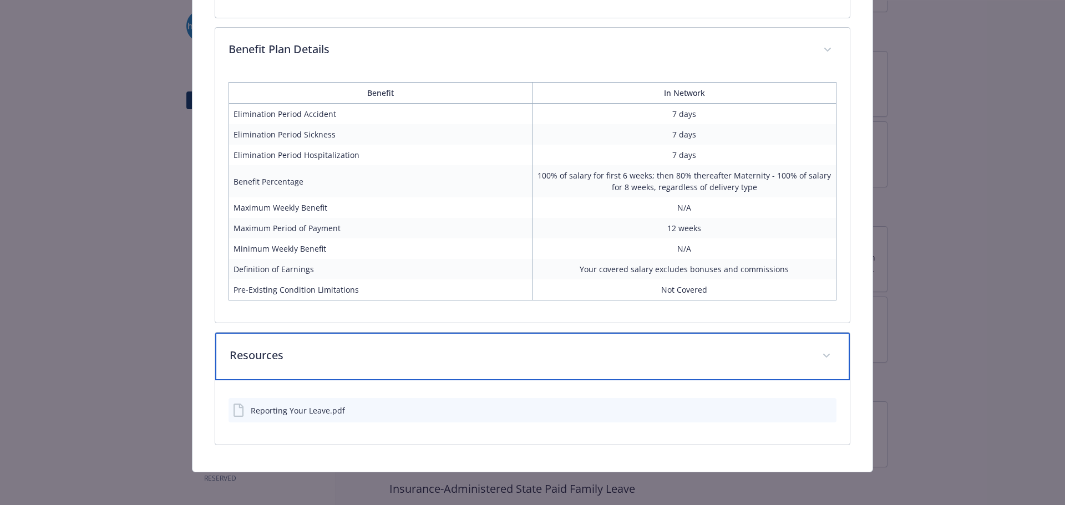
scroll to position [608, 0]
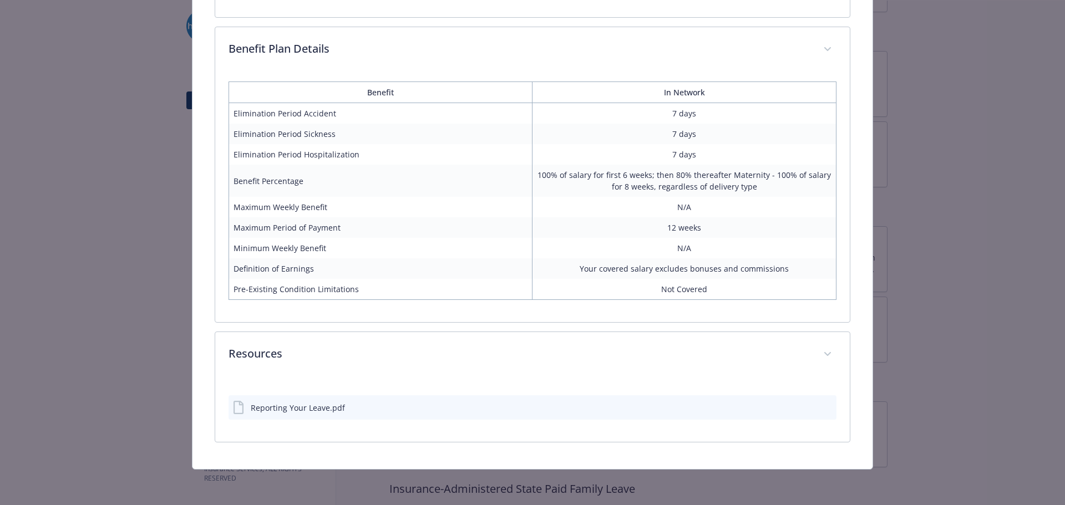
click at [320, 408] on div "Reporting Your Leave.pdf" at bounding box center [298, 408] width 94 height 12
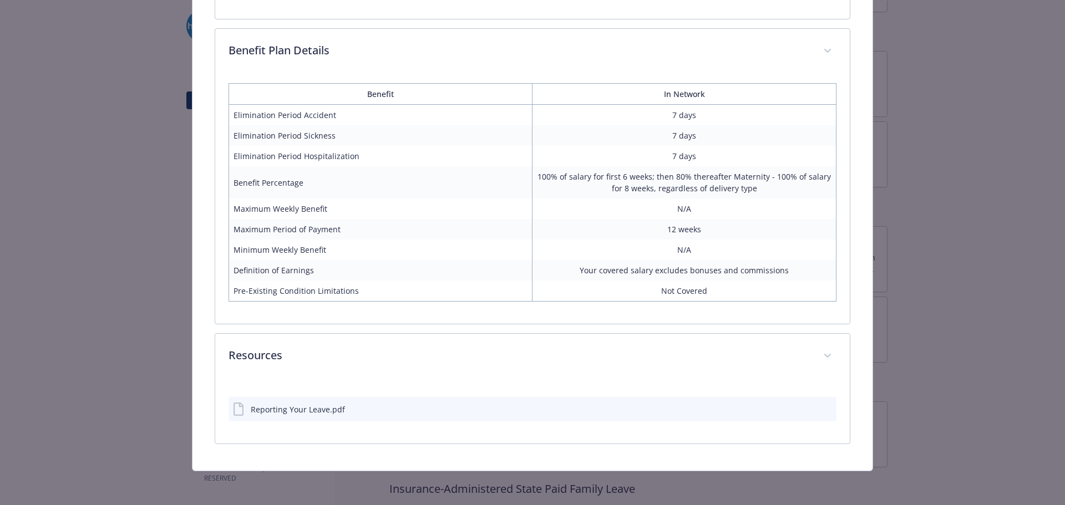
click at [821, 406] on icon "preview file" at bounding box center [826, 409] width 10 height 8
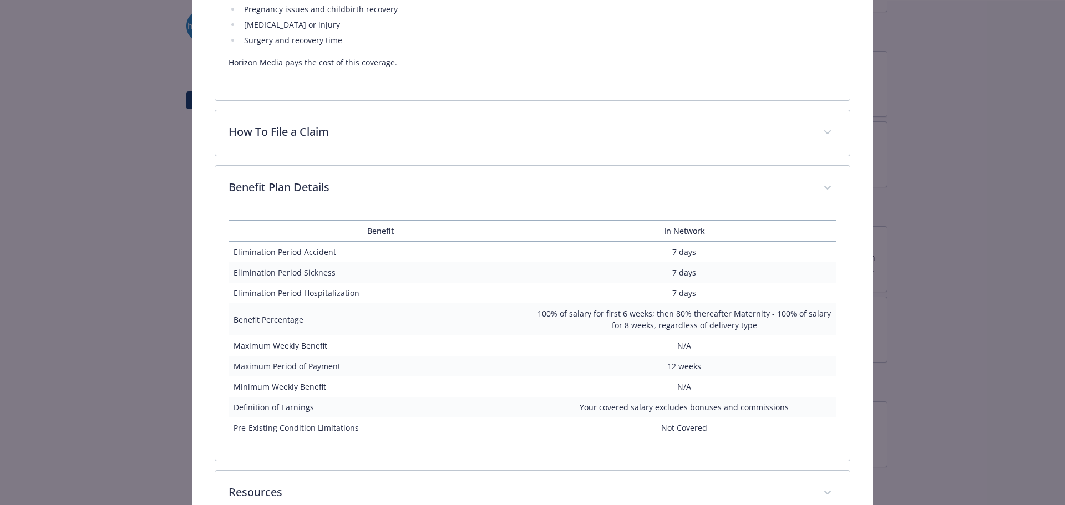
scroll to position [273, 0]
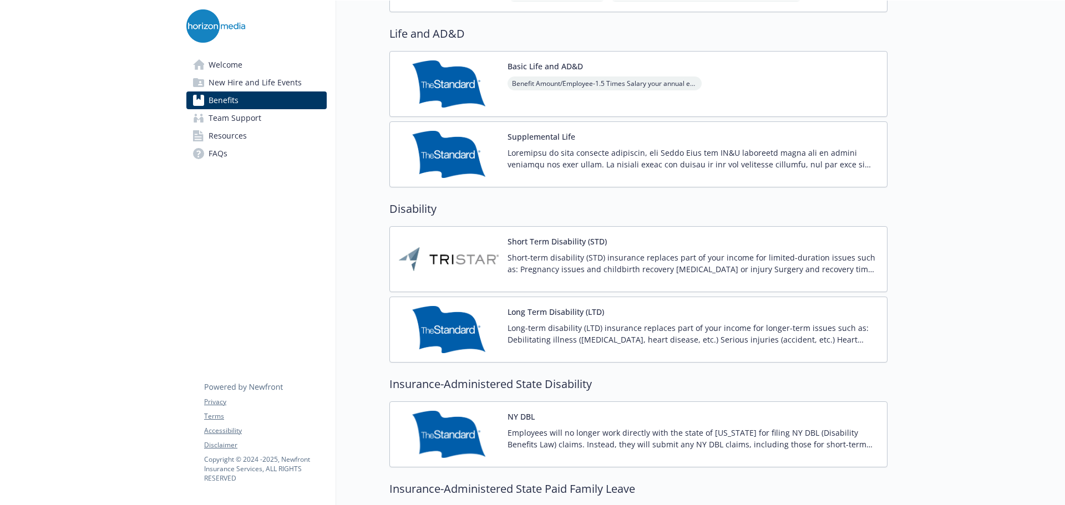
click at [559, 337] on p "Long-term disability (LTD) insurance replaces part of your income for longer-te…" at bounding box center [693, 333] width 371 height 23
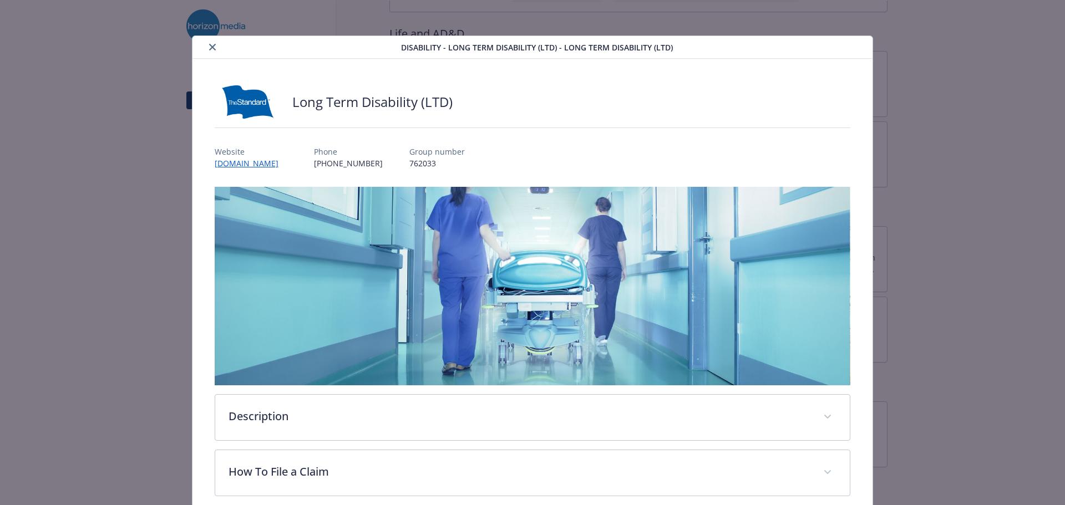
scroll to position [163, 0]
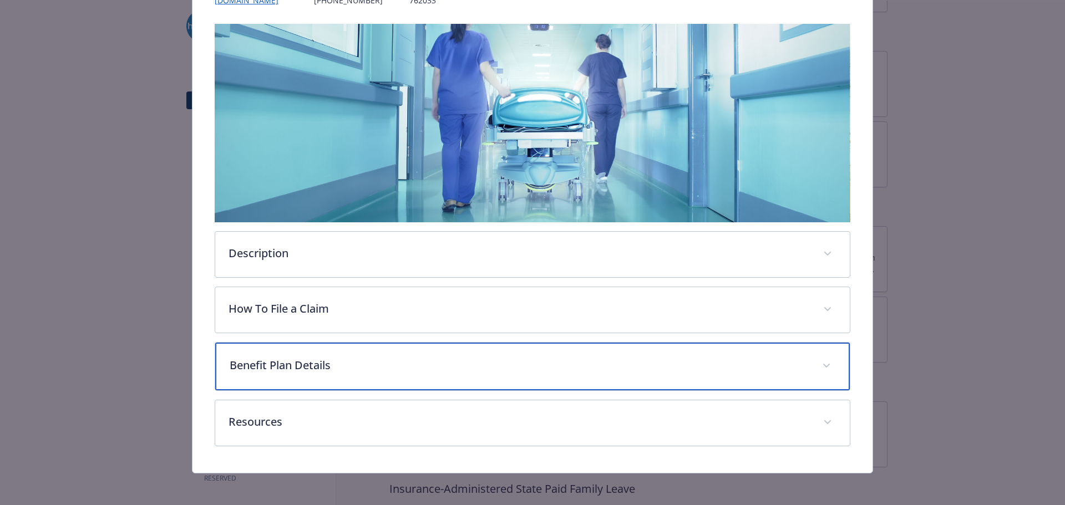
click at [382, 351] on div "Benefit Plan Details" at bounding box center [532, 367] width 635 height 48
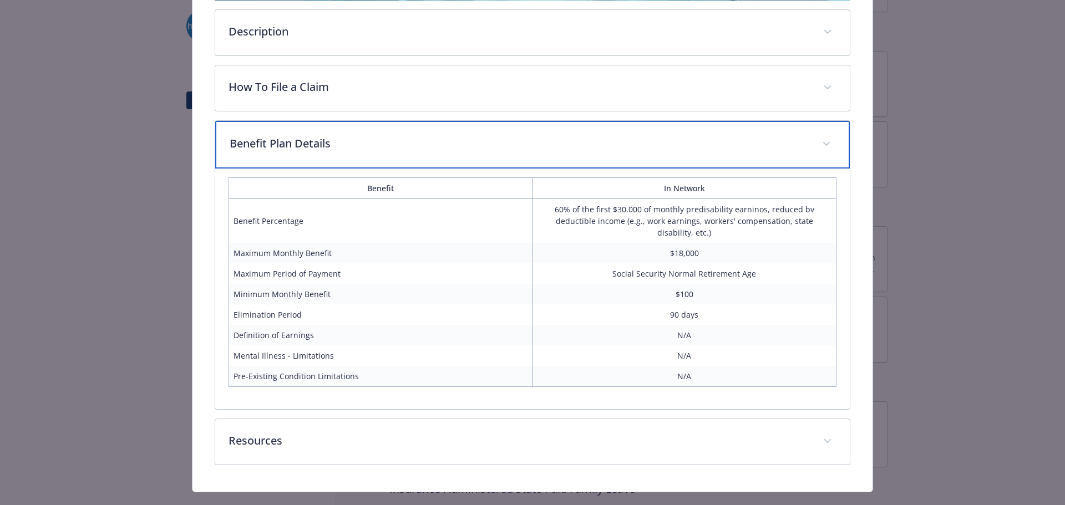
scroll to position [330, 0]
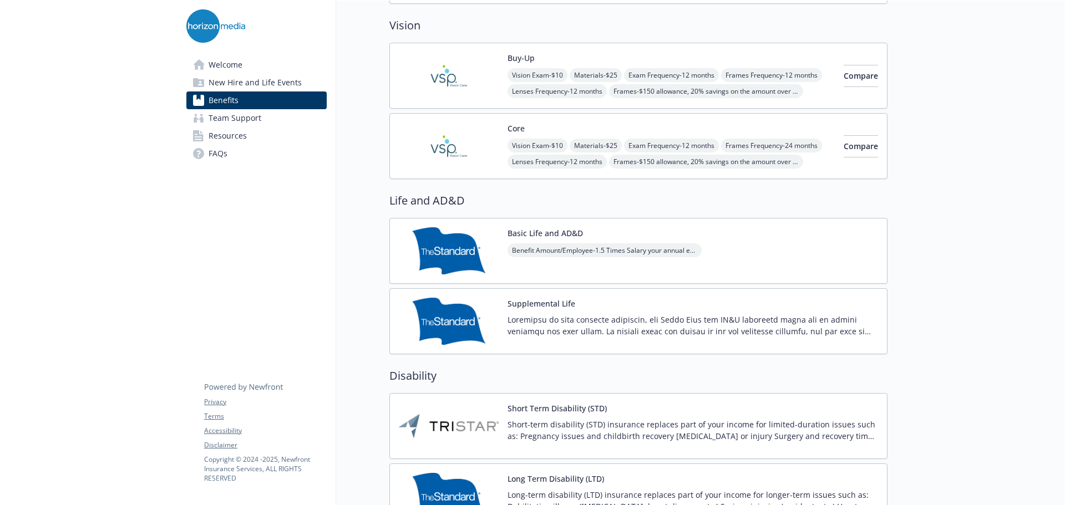
scroll to position [573, 0]
click at [551, 231] on button "Basic Life and AD&D" at bounding box center [545, 233] width 75 height 12
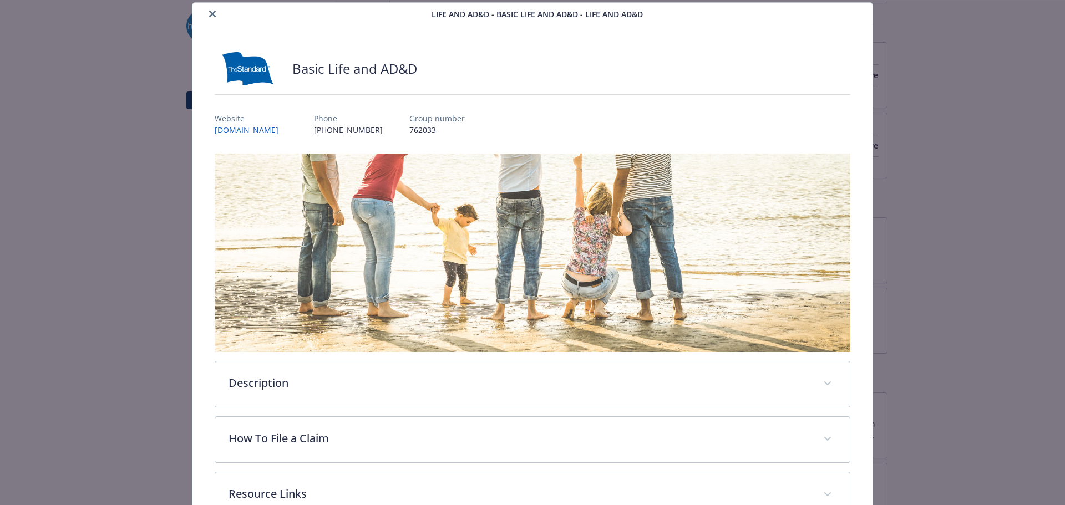
scroll to position [274, 0]
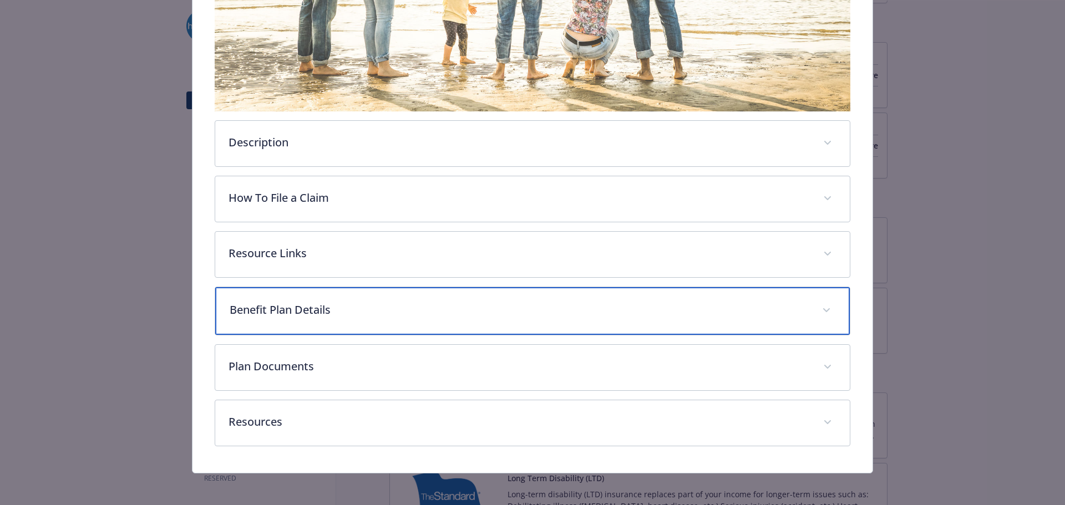
click at [372, 307] on p "Benefit Plan Details" at bounding box center [520, 310] width 580 height 17
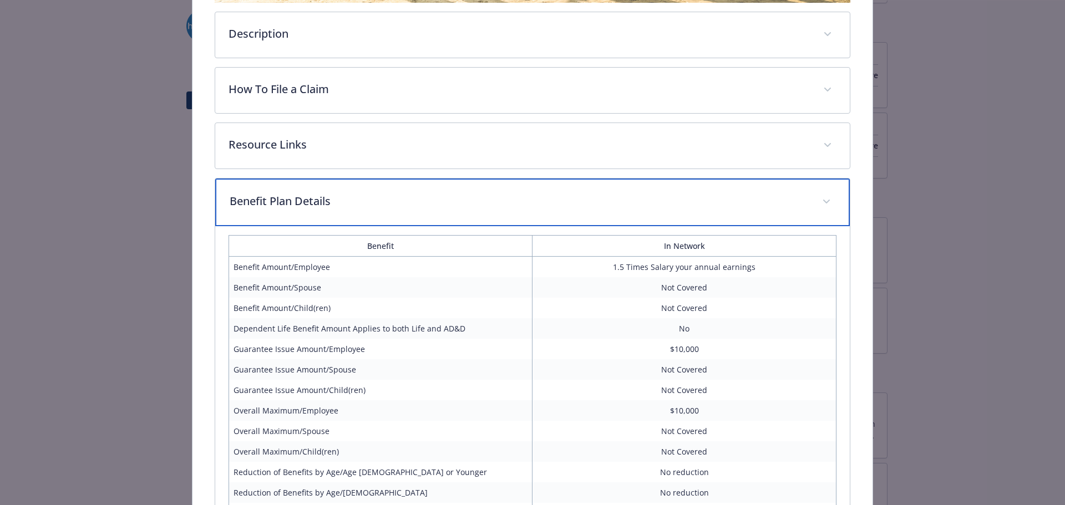
scroll to position [385, 0]
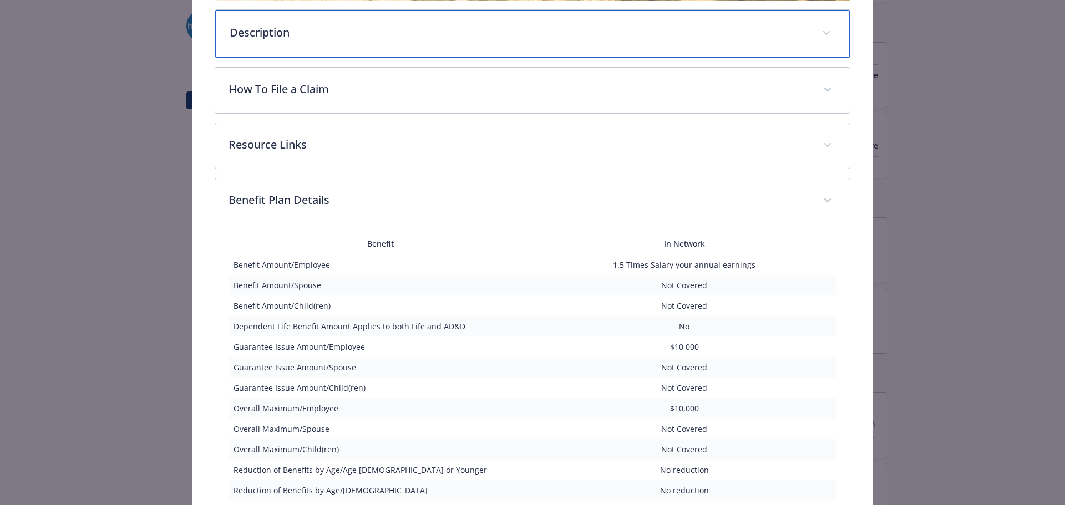
click at [341, 48] on div "Description" at bounding box center [532, 34] width 635 height 48
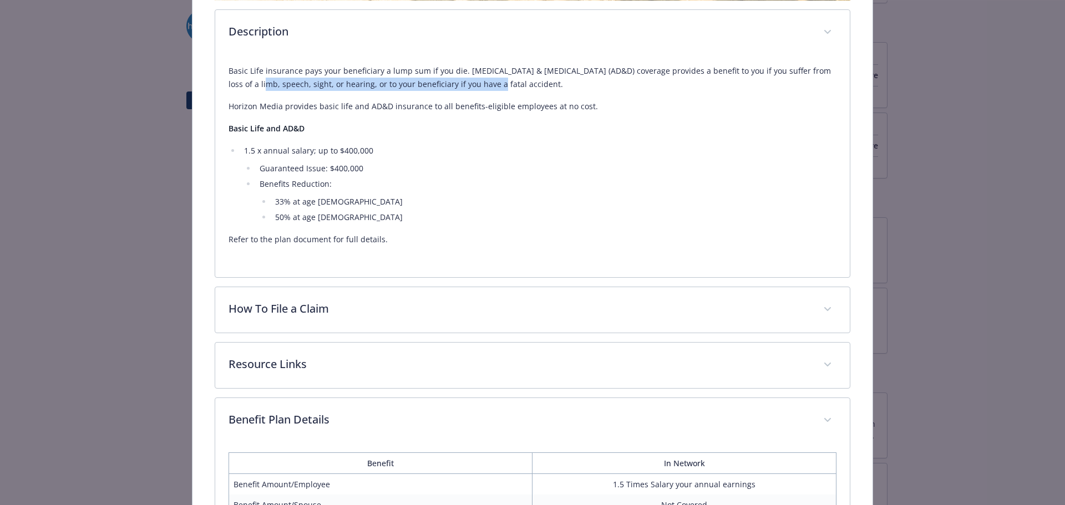
drag, startPoint x: 244, startPoint y: 85, endPoint x: 443, endPoint y: 86, distance: 199.7
click at [477, 84] on p "Basic Life insurance pays your beneficiary a lump sum if you die. [MEDICAL_DATA…" at bounding box center [533, 77] width 609 height 27
click at [285, 141] on div "Basic Life insurance pays your beneficiary a lump sum if you die. [MEDICAL_DATA…" at bounding box center [533, 155] width 609 height 182
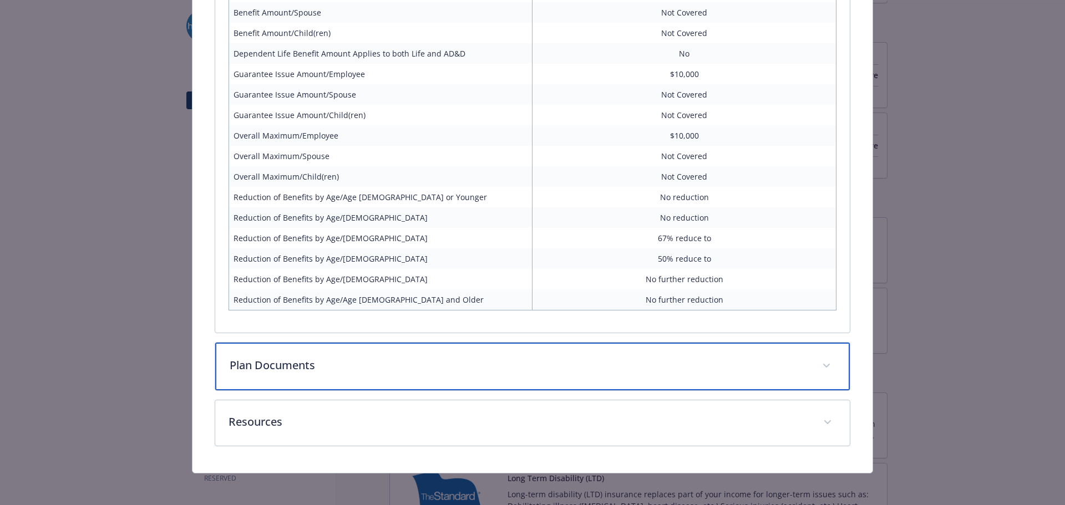
click at [383, 368] on p "Plan Documents" at bounding box center [520, 365] width 580 height 17
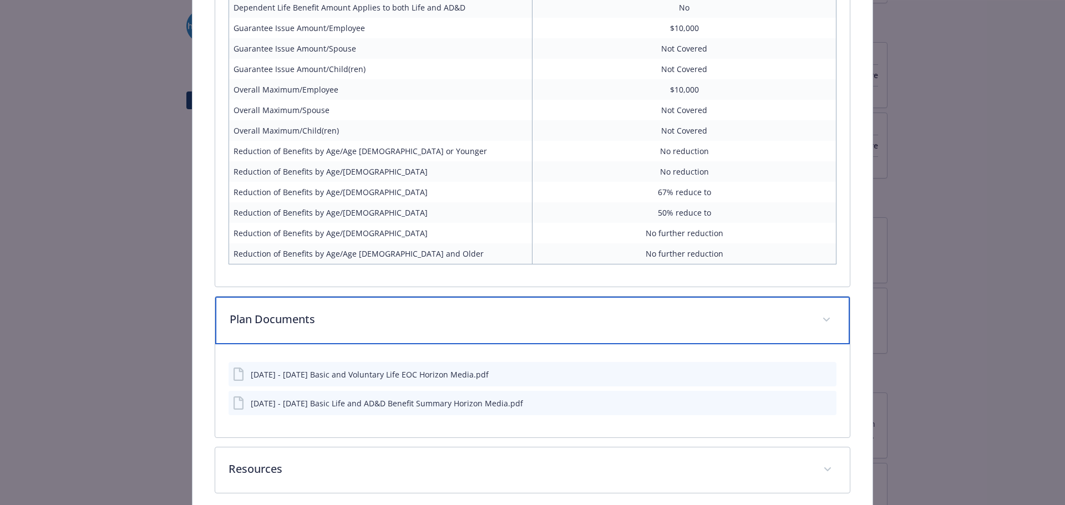
scroll to position [973, 0]
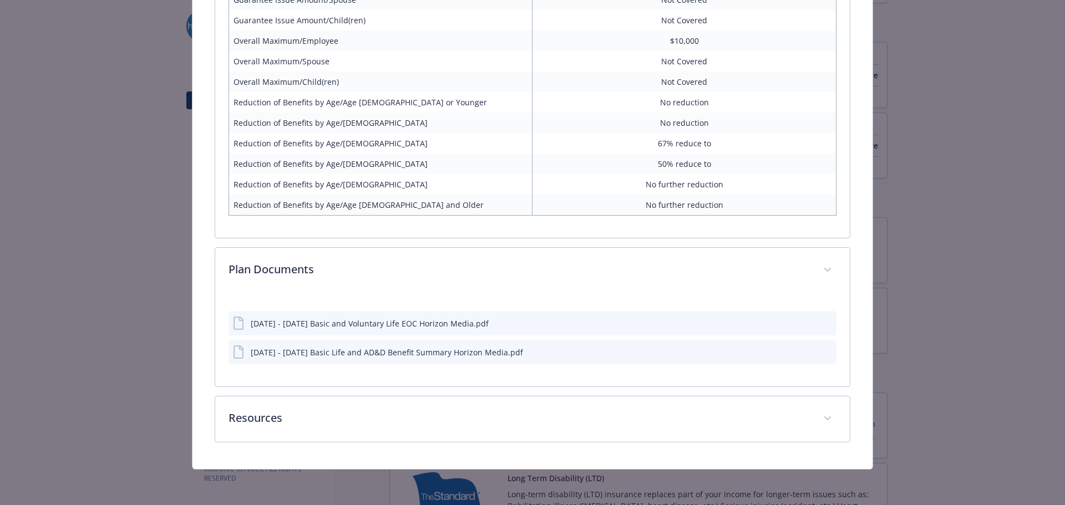
click at [823, 355] on icon "preview file" at bounding box center [826, 352] width 10 height 8
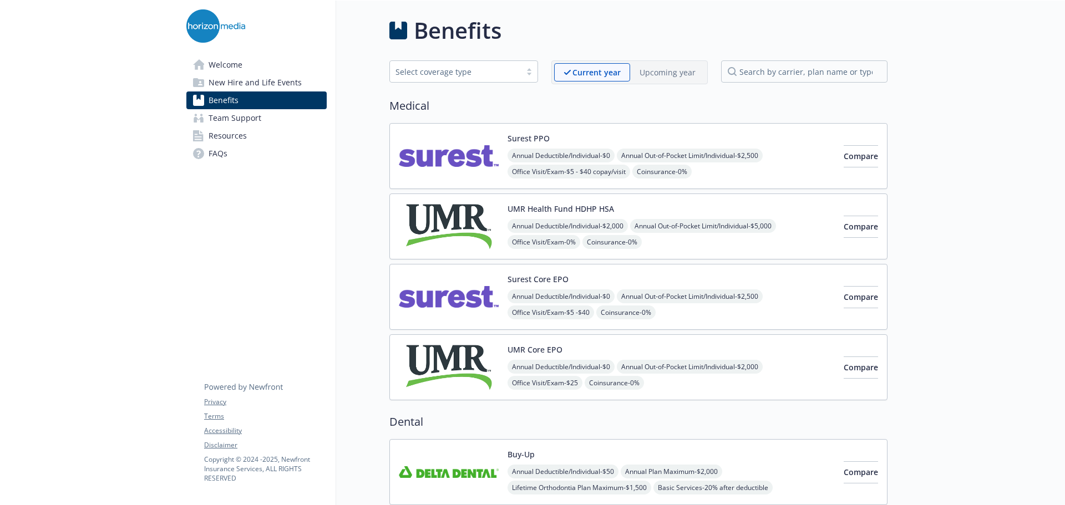
click at [210, 117] on span "Team Support" at bounding box center [235, 118] width 53 height 18
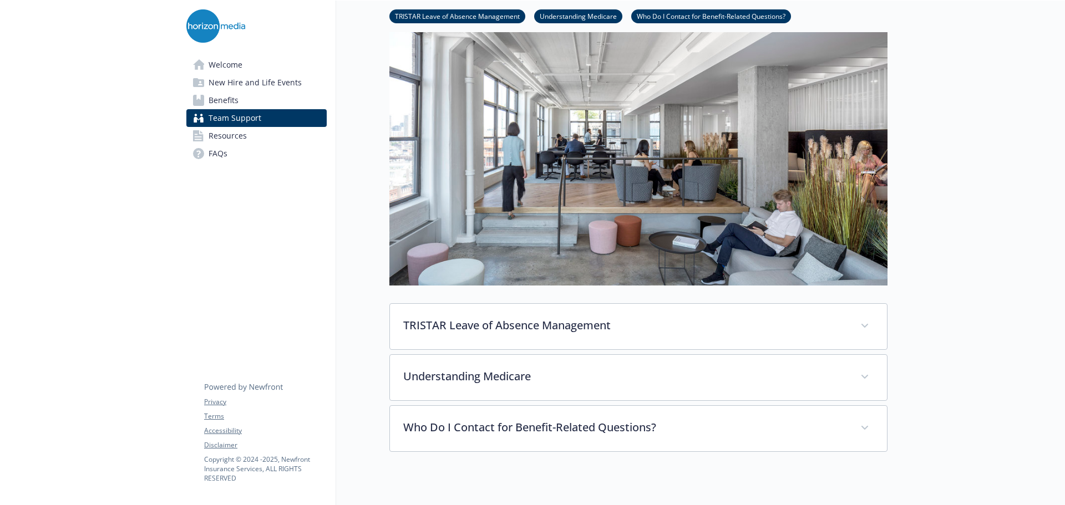
scroll to position [222, 0]
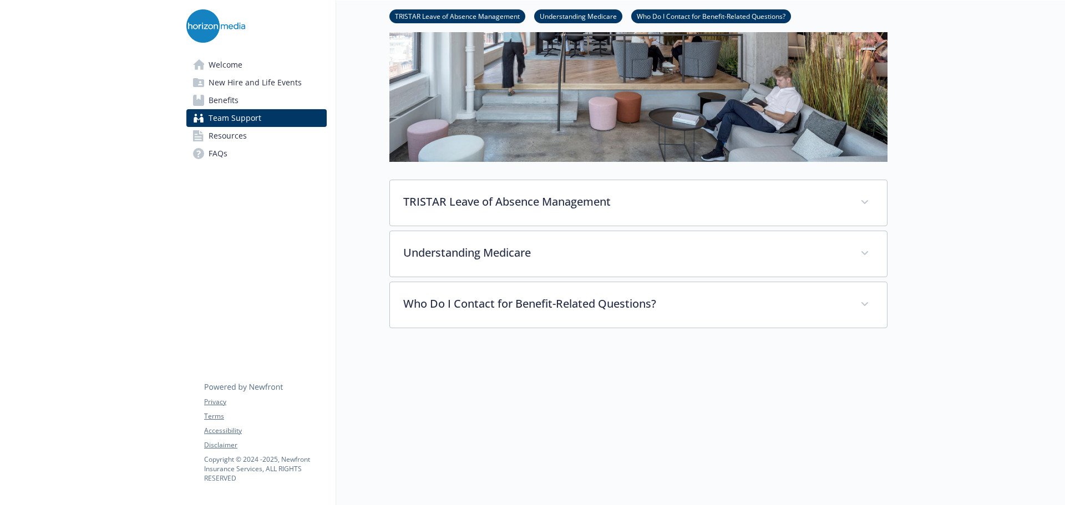
click at [254, 75] on span "New Hire and Life Events" at bounding box center [255, 83] width 93 height 18
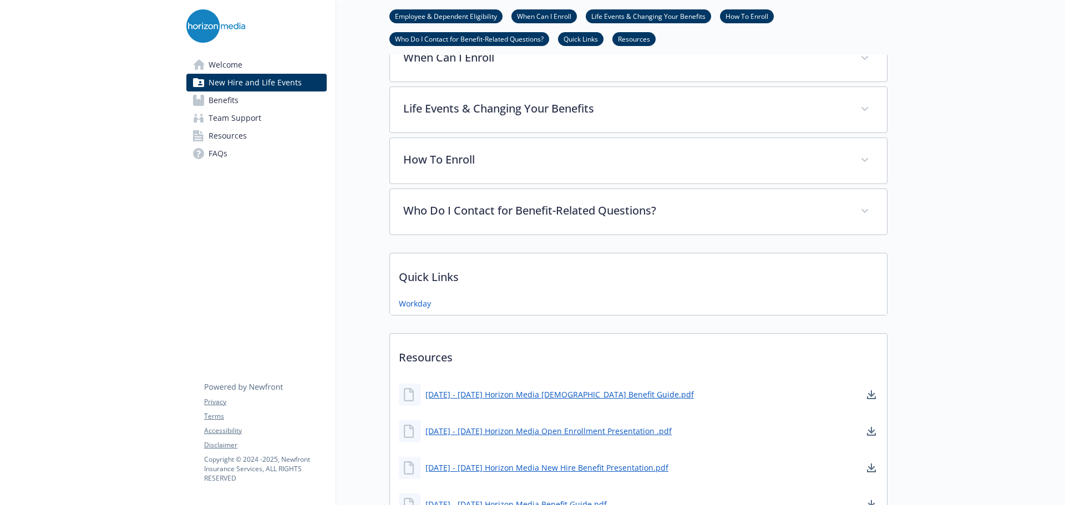
scroll to position [211, 0]
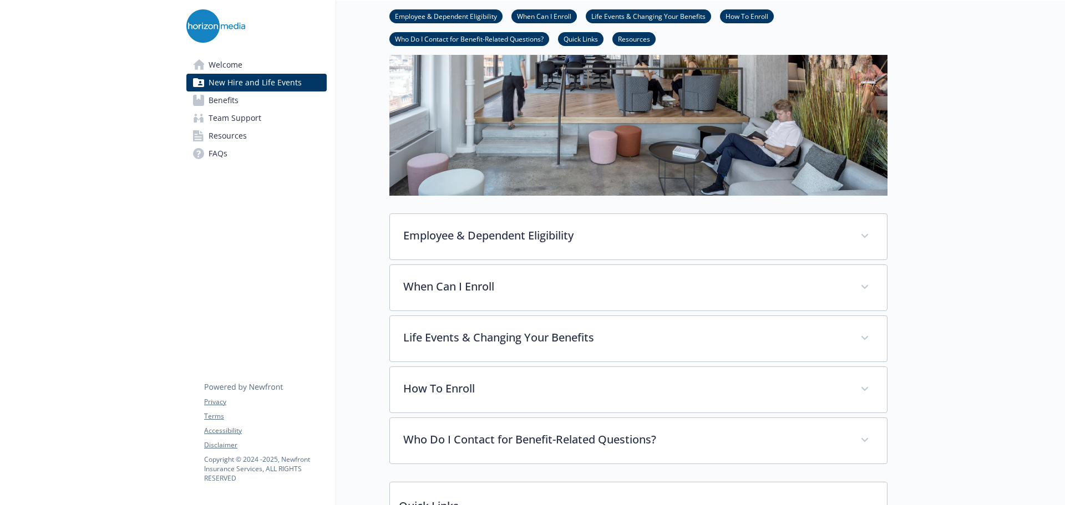
click at [252, 72] on link "Welcome" at bounding box center [256, 65] width 140 height 18
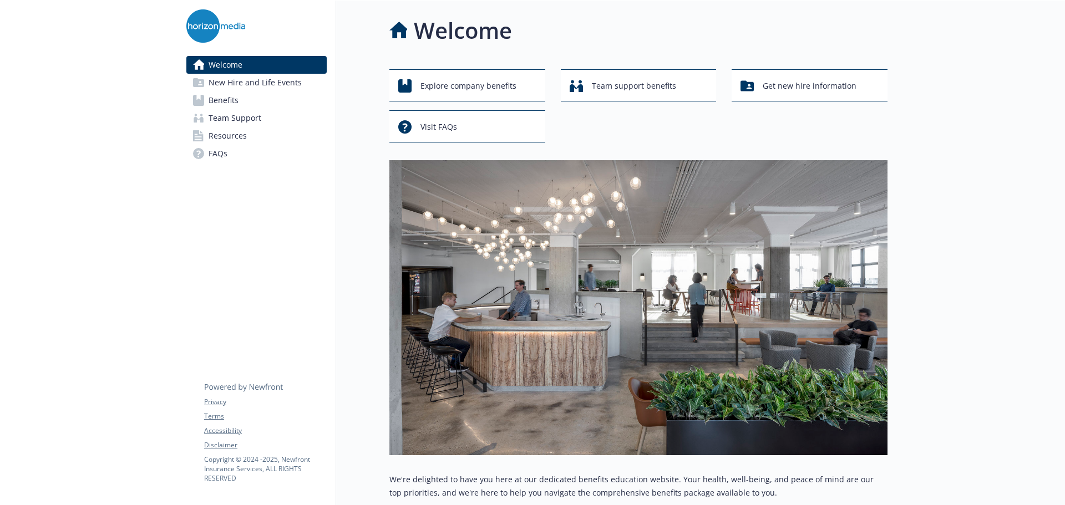
click at [341, 197] on div "Welcome Explore company benefits Team support benefits Get new hire information…" at bounding box center [611, 373] width 551 height 745
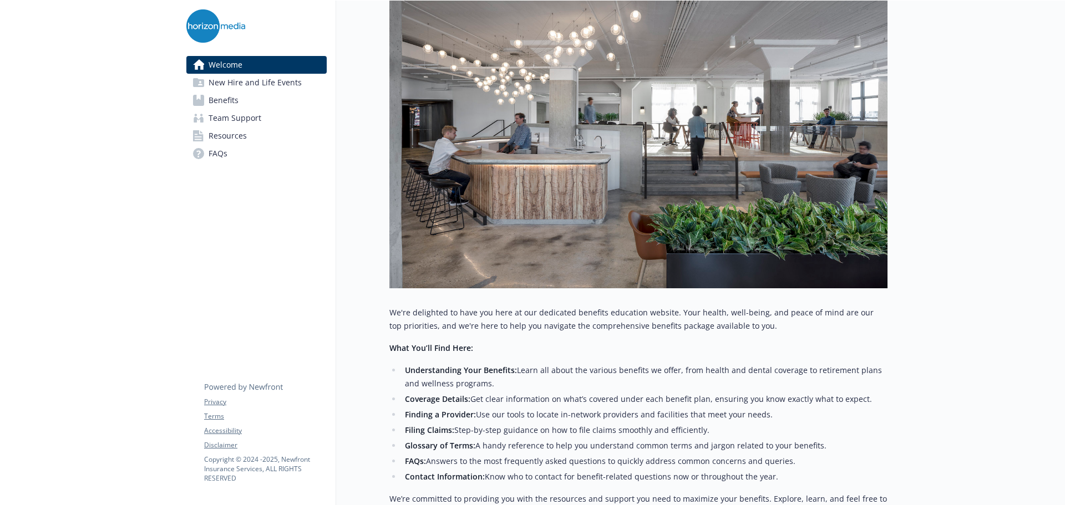
scroll to position [277, 0]
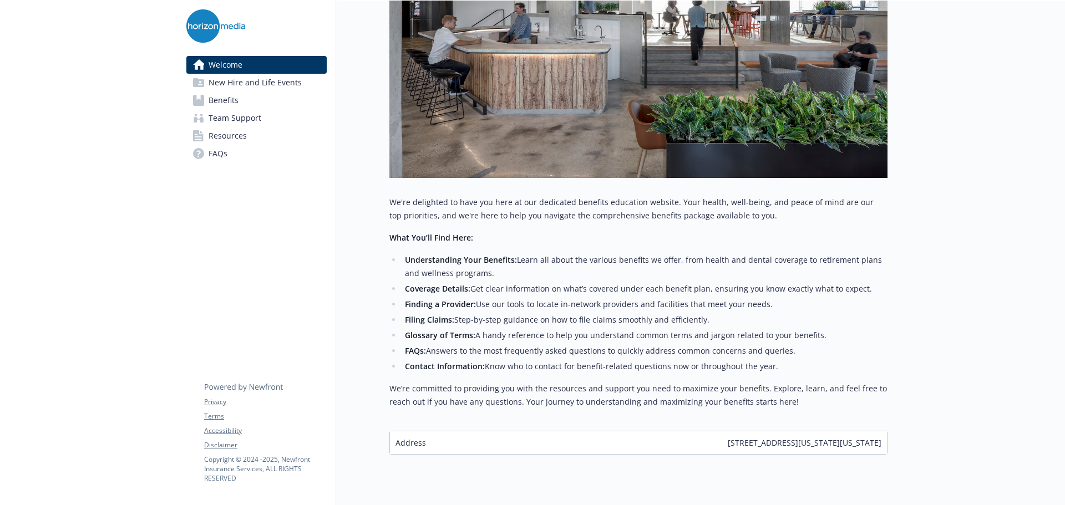
click at [224, 151] on span "FAQs" at bounding box center [218, 154] width 19 height 18
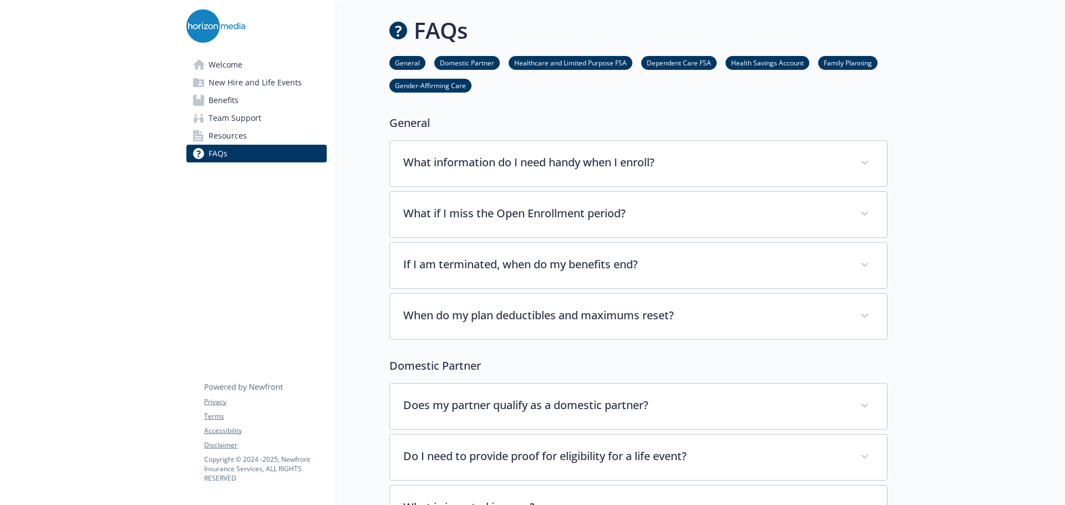
drag, startPoint x: 283, startPoint y: 131, endPoint x: 274, endPoint y: 198, distance: 66.6
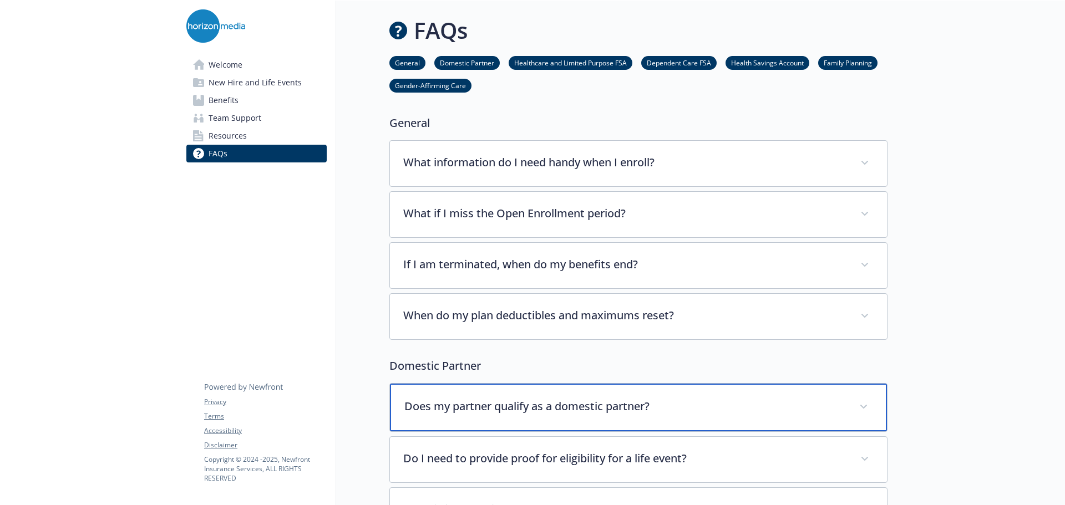
click at [442, 396] on div "Does my partner qualify as a domestic partner?" at bounding box center [638, 408] width 497 height 48
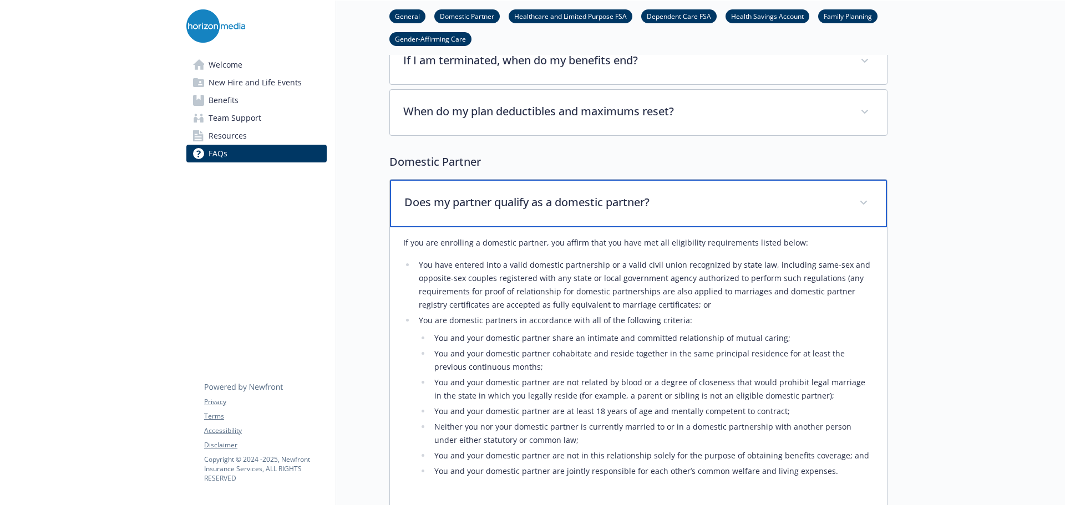
scroll to position [222, 0]
